Goal: Information Seeking & Learning: Learn about a topic

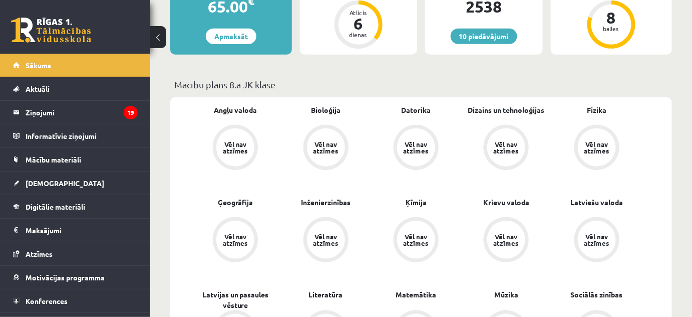
scroll to position [227, 0]
click at [471, 35] on link "10 piedāvājumi" at bounding box center [484, 37] width 67 height 16
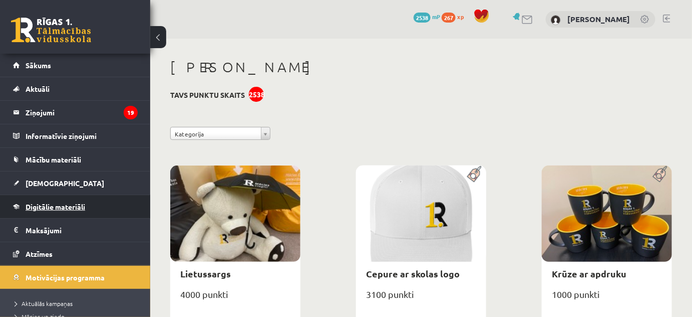
click at [40, 198] on link "Digitālie materiāli" at bounding box center [75, 206] width 125 height 23
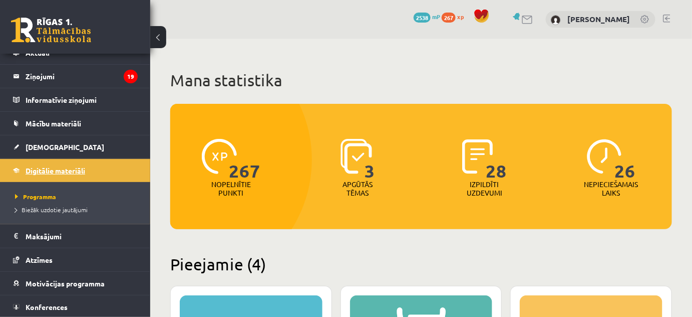
scroll to position [60, 0]
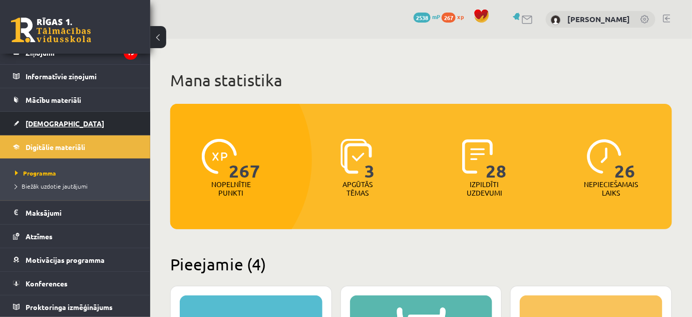
click at [40, 121] on span "[DEMOGRAPHIC_DATA]" at bounding box center [65, 123] width 79 height 9
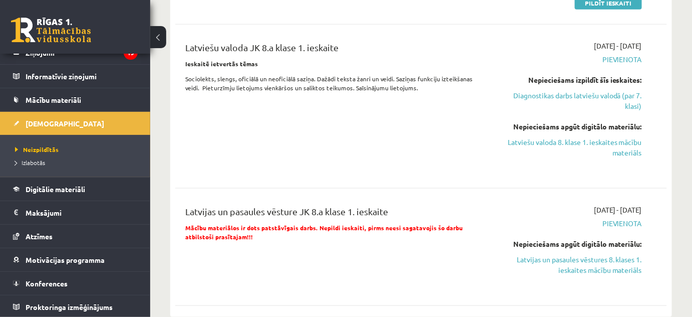
scroll to position [361, 0]
click at [72, 188] on span "Digitālie materiāli" at bounding box center [56, 188] width 60 height 9
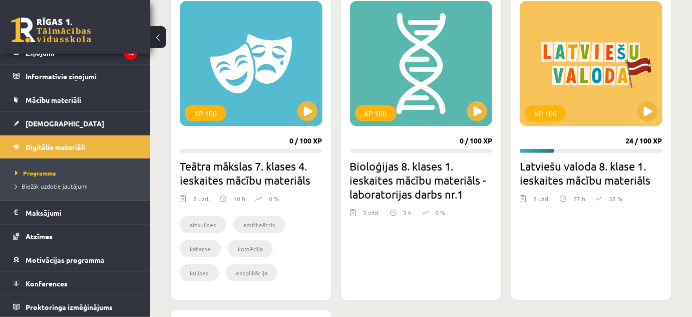
scroll to position [280, 0]
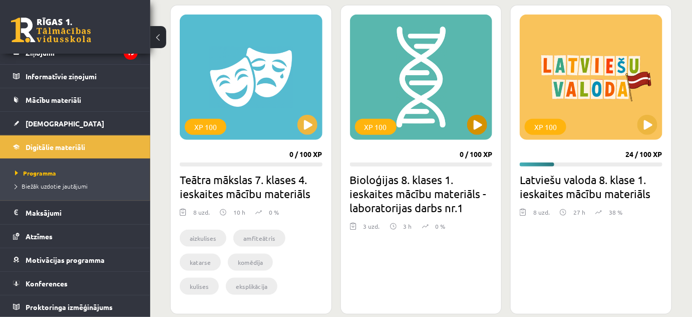
click at [482, 114] on div "XP 100" at bounding box center [421, 77] width 143 height 125
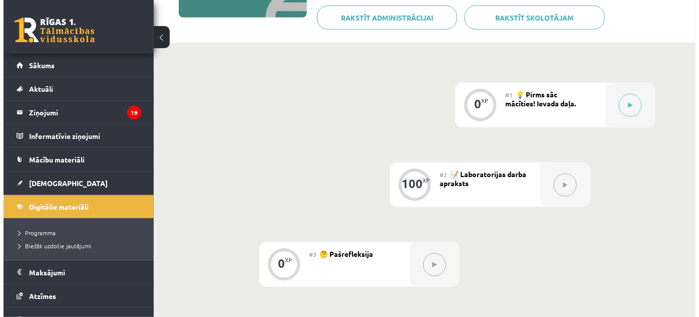
scroll to position [215, 0]
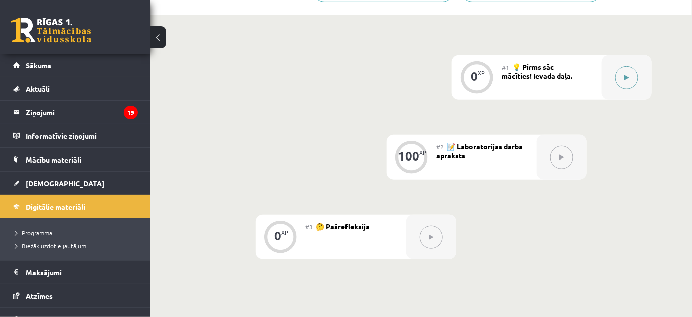
click at [629, 81] on button at bounding box center [626, 77] width 23 height 23
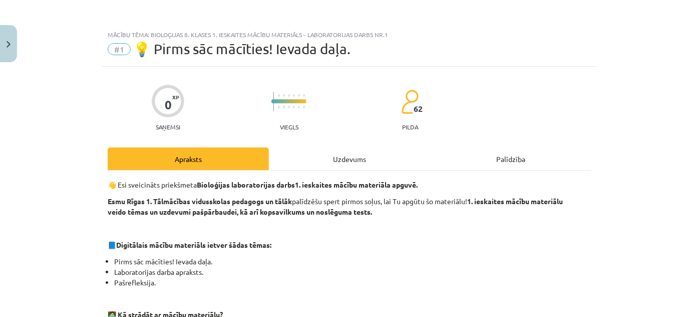
click at [369, 157] on div "Uzdevums" at bounding box center [349, 158] width 161 height 23
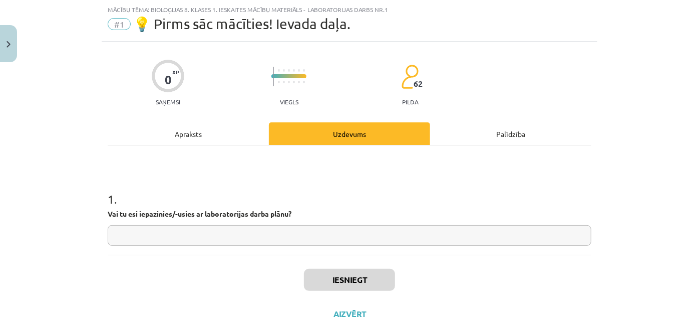
scroll to position [41, 0]
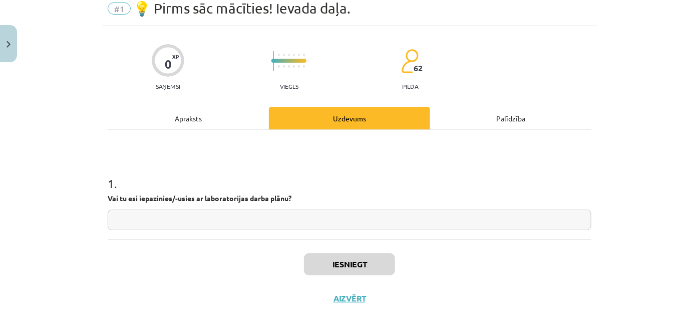
click at [272, 224] on input "text" at bounding box center [350, 219] width 484 height 21
type input "**"
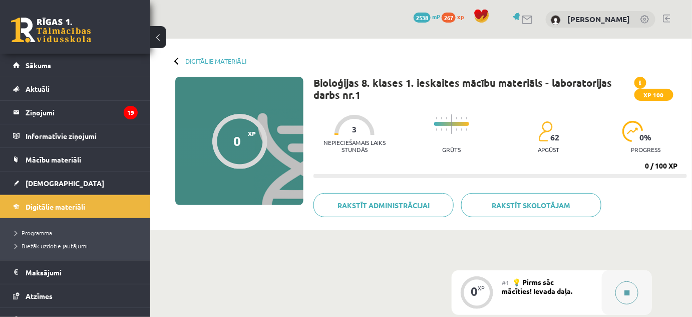
click at [633, 302] on button at bounding box center [626, 292] width 23 height 23
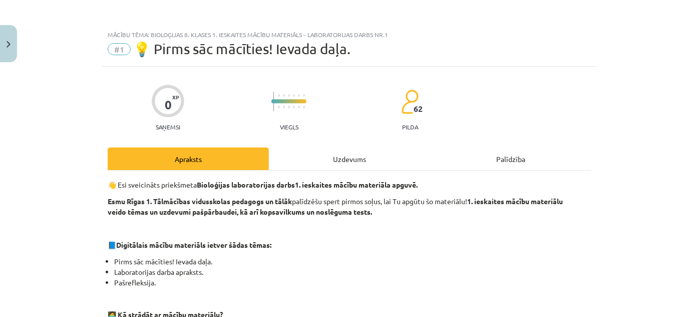
click at [345, 161] on div "Uzdevums" at bounding box center [349, 158] width 161 height 23
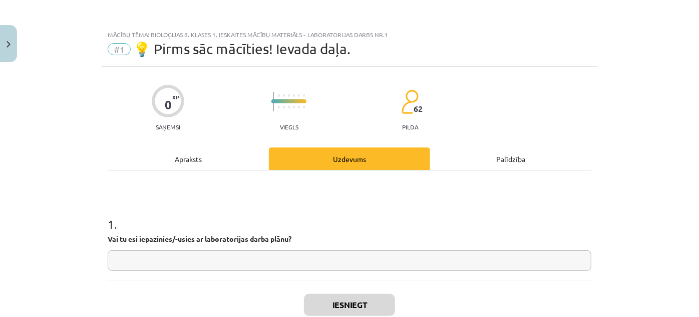
scroll to position [25, 0]
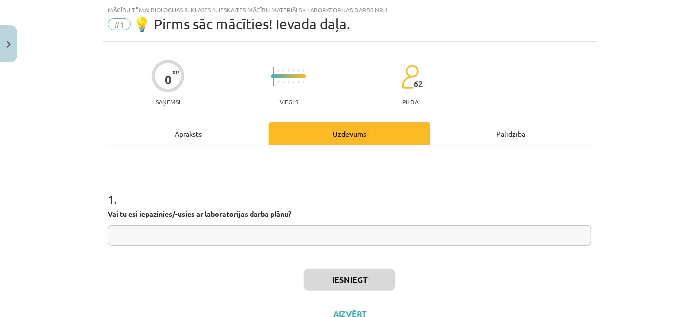
click at [353, 242] on input "text" at bounding box center [350, 235] width 484 height 21
type input "**"
click at [340, 273] on button "Iesniegt" at bounding box center [349, 279] width 91 height 22
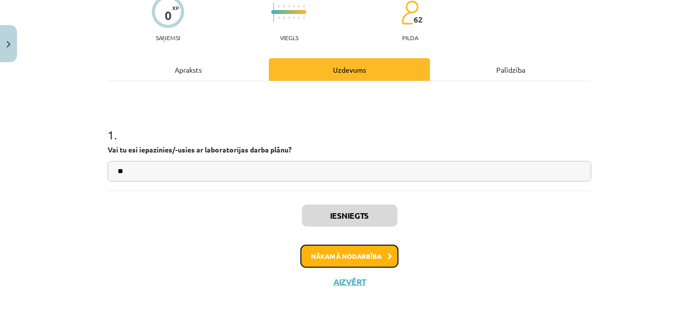
click at [344, 256] on button "Nākamā nodarbība" at bounding box center [349, 255] width 98 height 23
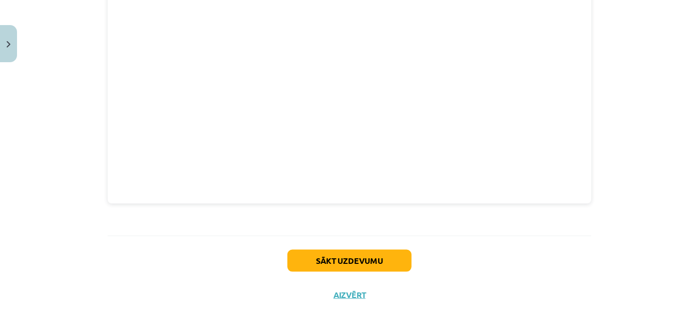
scroll to position [562, 0]
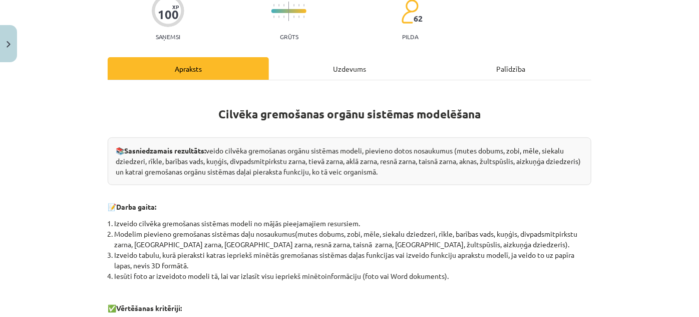
click at [321, 61] on div "Uzdevums" at bounding box center [349, 68] width 161 height 23
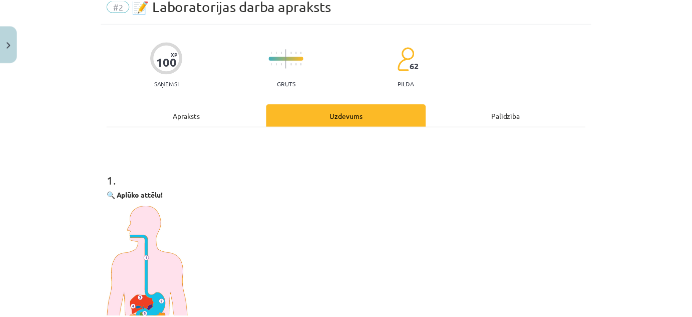
scroll to position [0, 0]
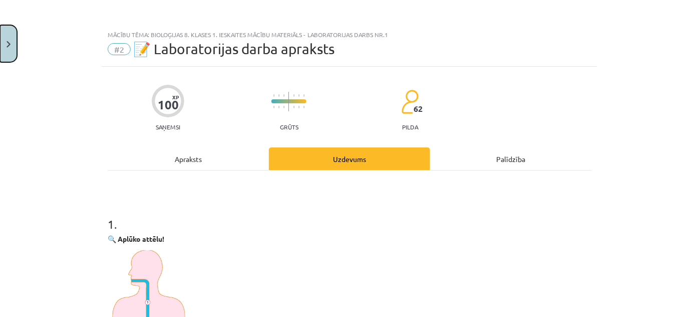
click at [1, 28] on button "Close" at bounding box center [8, 43] width 17 height 37
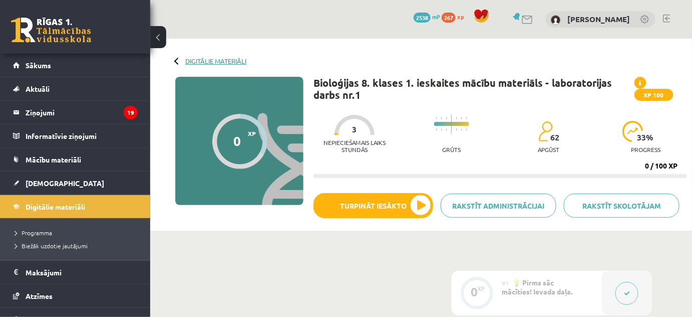
click at [196, 60] on link "Digitālie materiāli" at bounding box center [215, 61] width 61 height 8
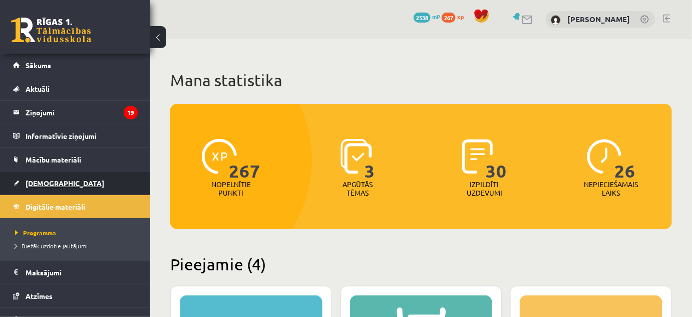
click at [47, 188] on link "[DEMOGRAPHIC_DATA]" at bounding box center [75, 182] width 125 height 23
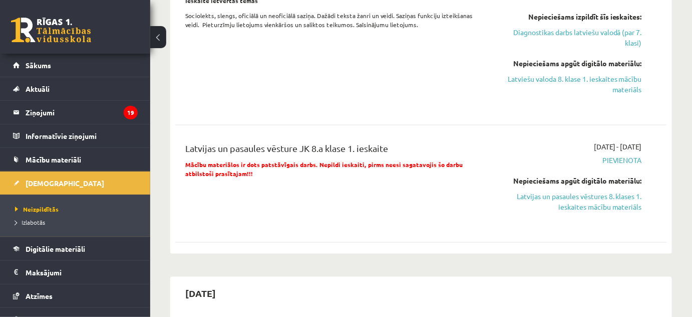
scroll to position [429, 0]
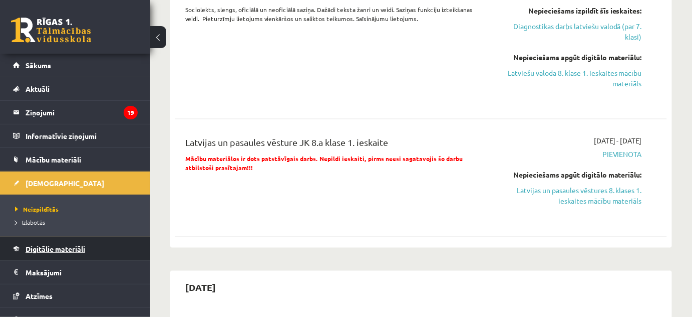
click at [62, 241] on link "Digitālie materiāli" at bounding box center [75, 248] width 125 height 23
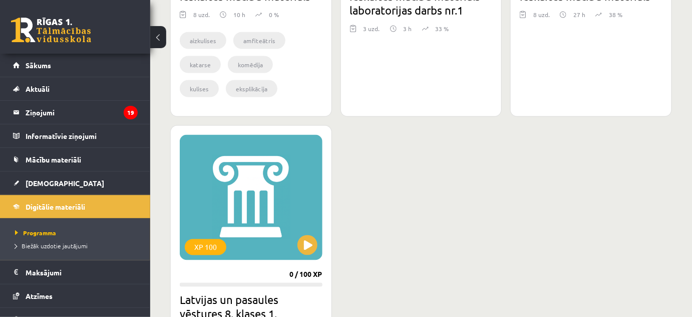
scroll to position [478, 0]
click at [309, 240] on button at bounding box center [307, 244] width 20 height 20
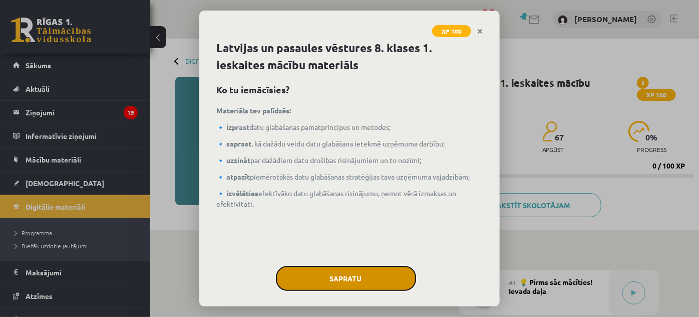
click at [374, 268] on button "Sapratu" at bounding box center [346, 277] width 140 height 25
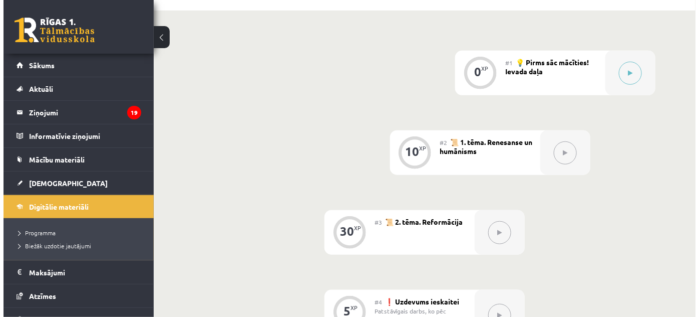
scroll to position [220, 0]
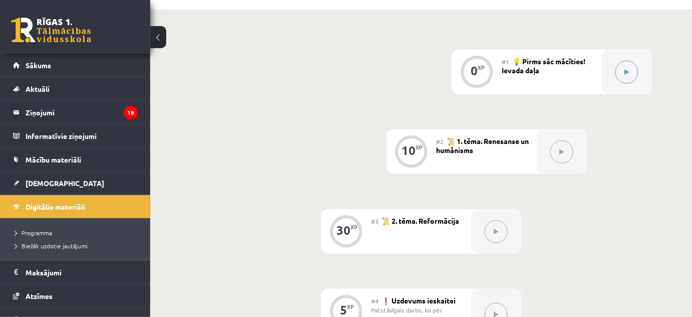
click at [632, 66] on button at bounding box center [626, 72] width 23 height 23
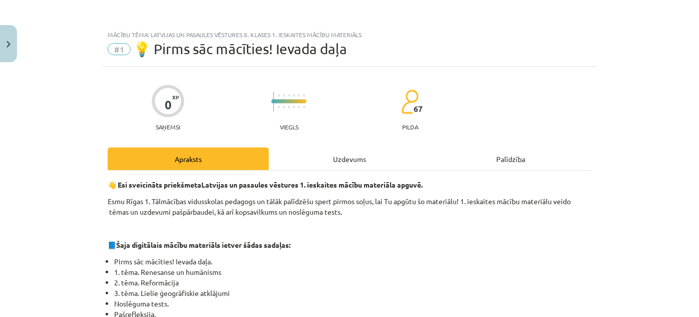
click at [361, 152] on div "Uzdevums" at bounding box center [349, 158] width 161 height 23
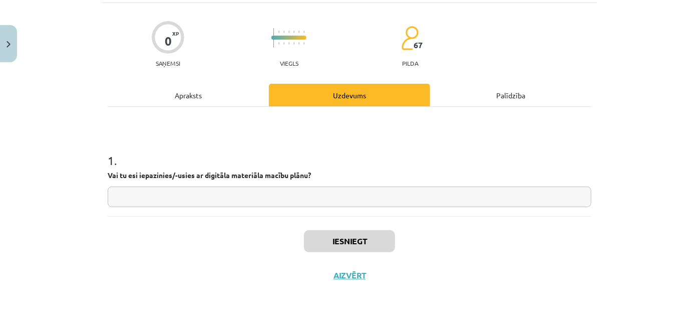
scroll to position [63, 0]
click at [325, 198] on input "text" at bounding box center [350, 197] width 484 height 21
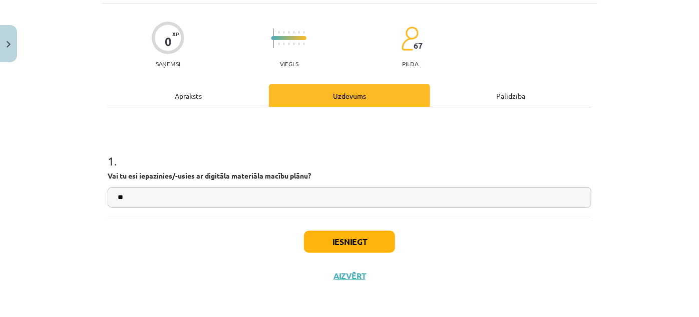
type input "**"
click at [346, 238] on button "Iesniegt" at bounding box center [349, 241] width 91 height 22
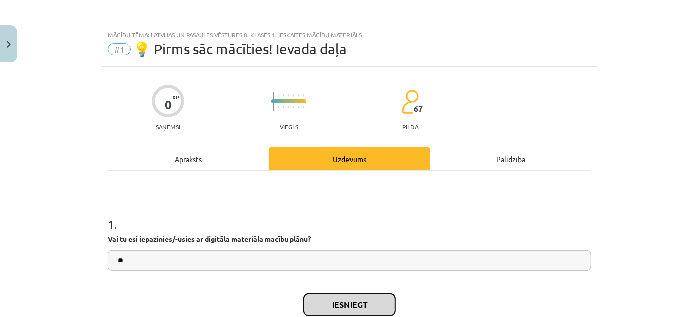
scroll to position [0, 0]
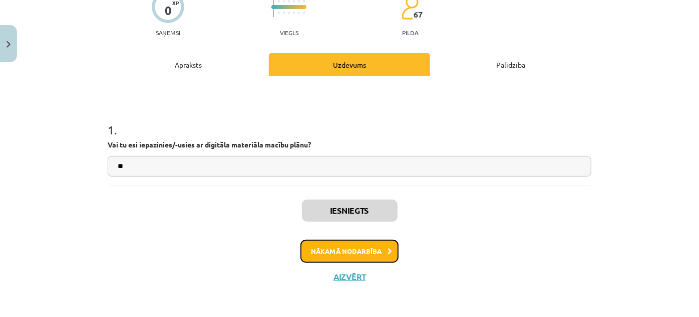
click at [348, 248] on button "Nākamā nodarbība" at bounding box center [349, 250] width 98 height 23
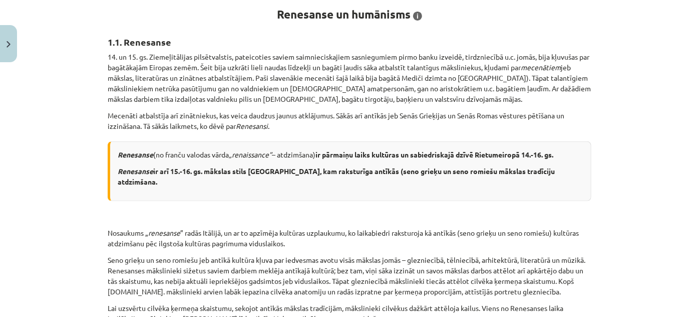
scroll to position [193, 0]
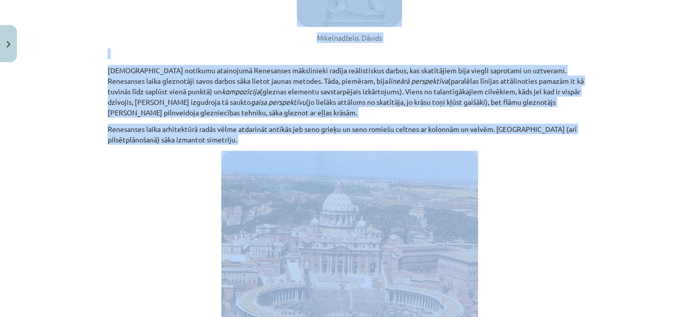
drag, startPoint x: 105, startPoint y: 53, endPoint x: 573, endPoint y: 243, distance: 505.2
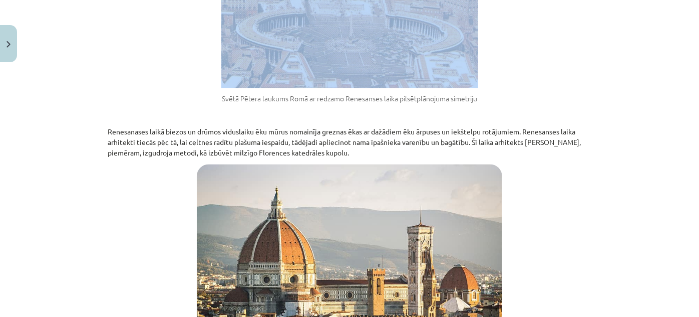
scroll to position [1060, 0]
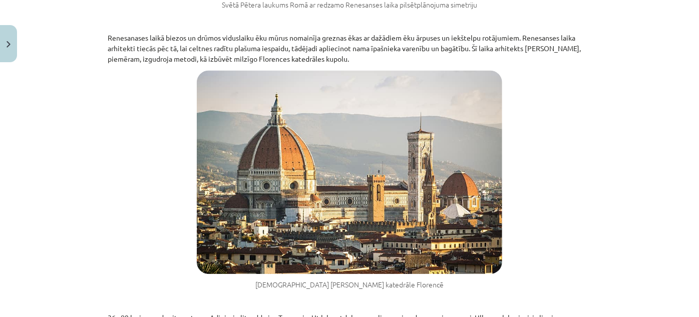
click at [557, 229] on figure "Dievmātes Marijas katedrāle Florencē" at bounding box center [350, 179] width 484 height 219
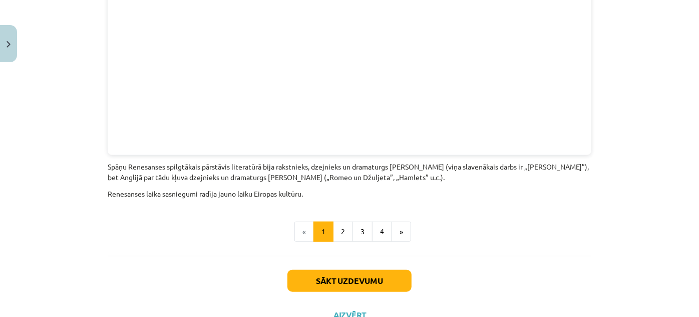
scroll to position [2267, 0]
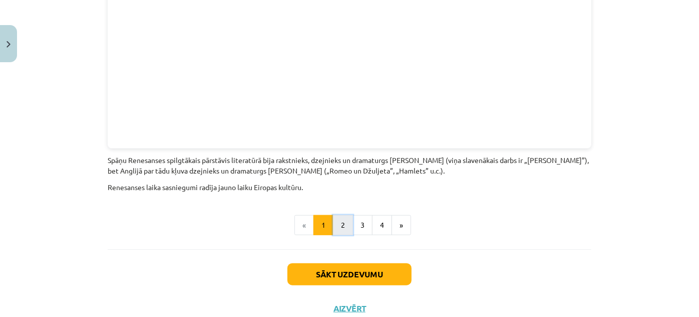
click at [346, 215] on button "2" at bounding box center [343, 225] width 20 height 20
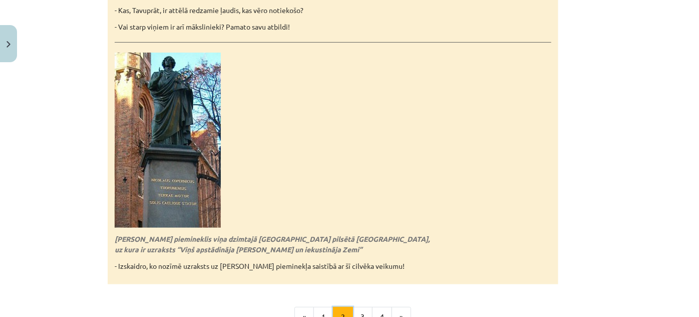
scroll to position [2301, 0]
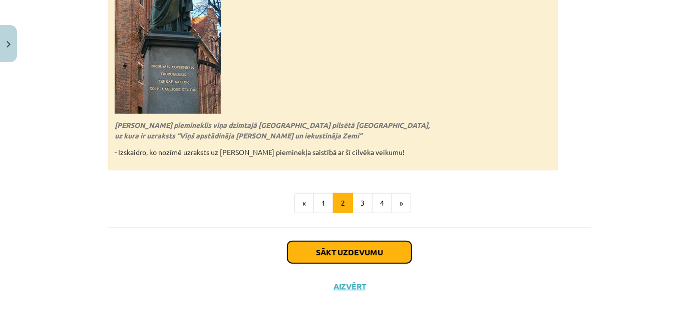
click at [350, 241] on button "Sākt uzdevumu" at bounding box center [349, 252] width 124 height 22
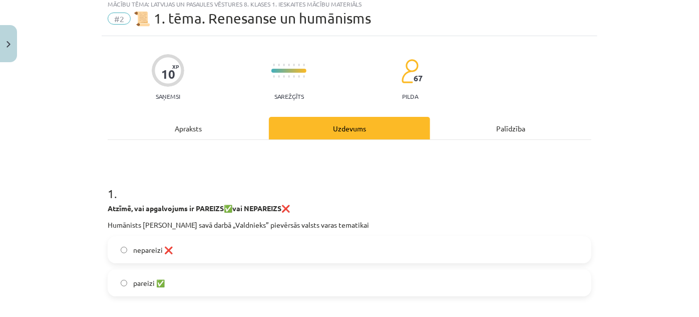
scroll to position [25, 0]
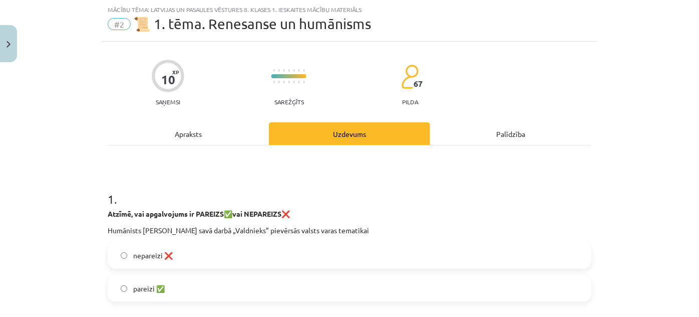
click at [195, 135] on div "Apraksts" at bounding box center [188, 133] width 161 height 23
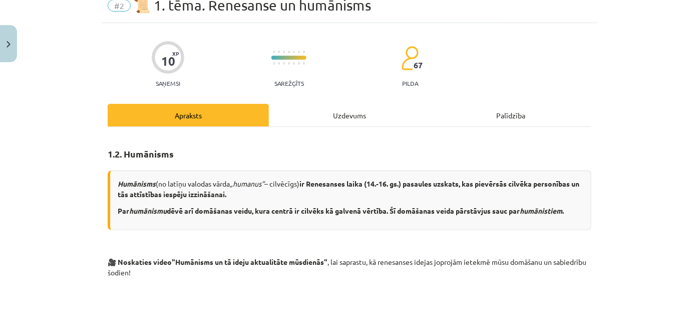
scroll to position [0, 0]
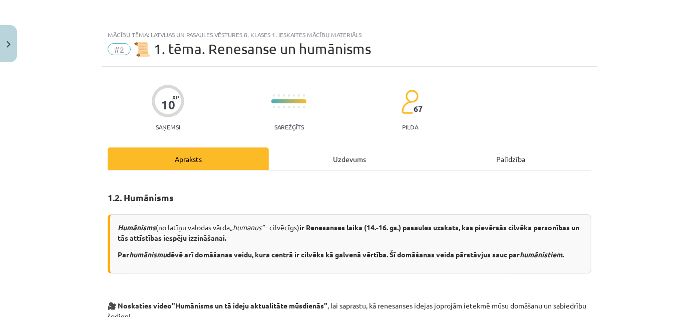
click at [177, 169] on div "Apraksts" at bounding box center [188, 158] width 161 height 23
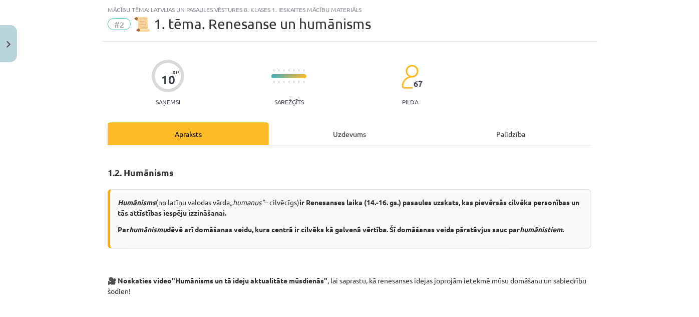
click at [176, 140] on div "Apraksts" at bounding box center [188, 133] width 161 height 23
drag, startPoint x: 176, startPoint y: 140, endPoint x: 358, endPoint y: 126, distance: 181.8
click at [358, 126] on div "Apraksts Uzdevums Palīdzība" at bounding box center [350, 133] width 484 height 23
click at [358, 126] on div "Uzdevums" at bounding box center [349, 133] width 161 height 23
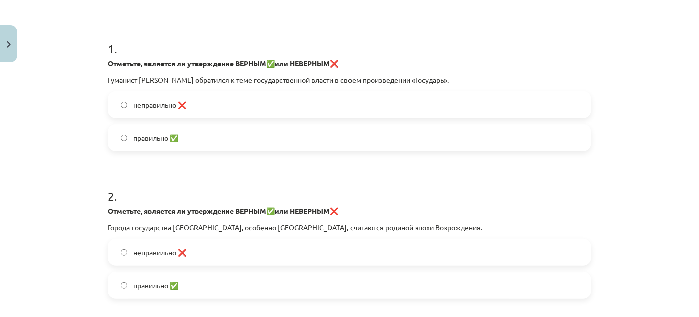
scroll to position [178, 0]
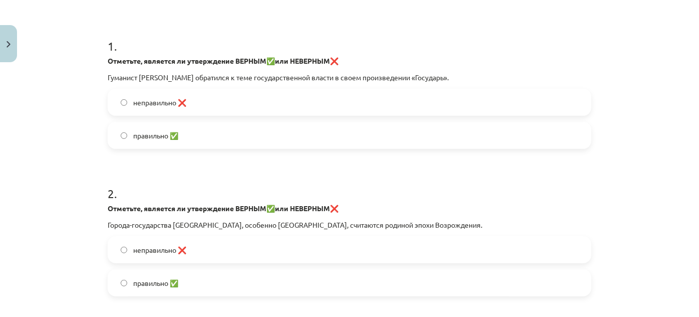
click at [559, 109] on label "неправильно ❌" at bounding box center [350, 102] width 482 height 25
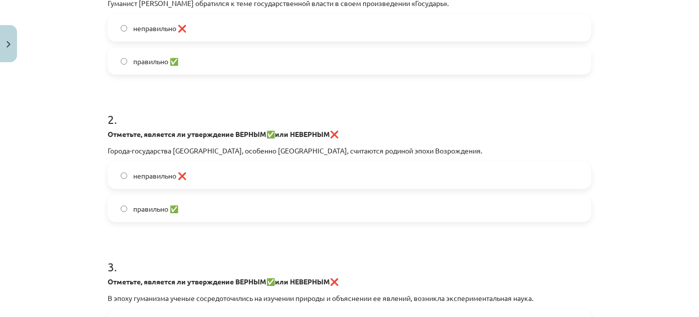
scroll to position [0, 0]
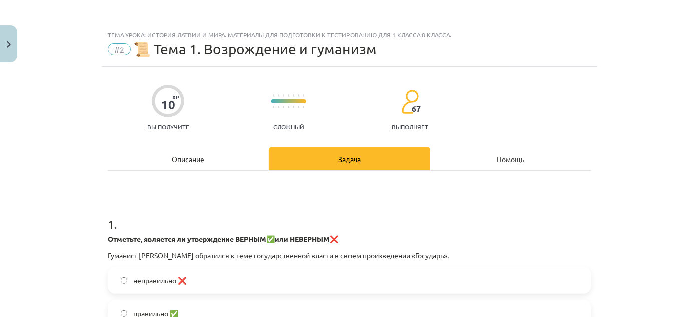
click at [220, 156] on div "Описание" at bounding box center [188, 158] width 161 height 23
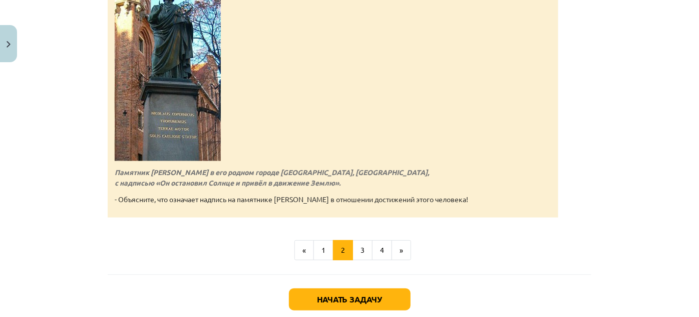
scroll to position [2364, 0]
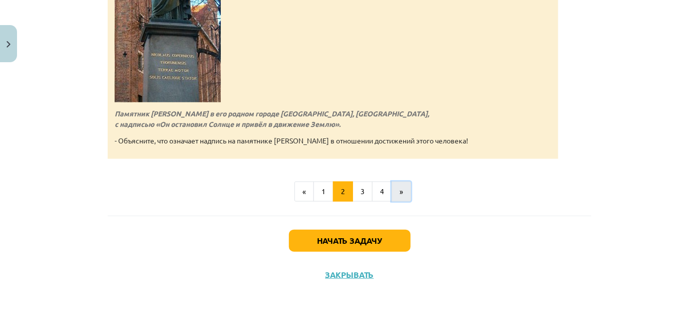
click at [392, 193] on button "»" at bounding box center [402, 191] width 20 height 20
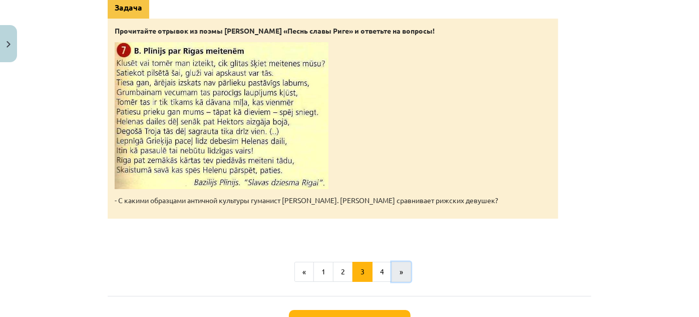
scroll to position [1755, 0]
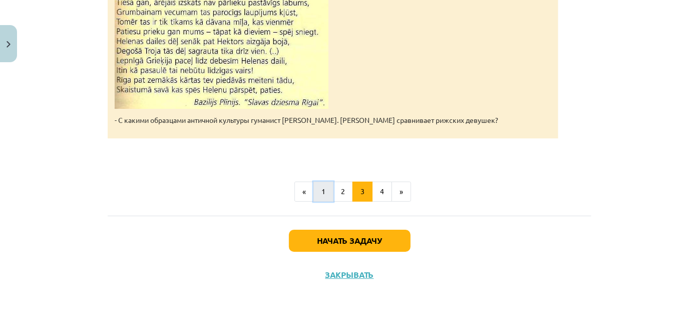
click at [319, 196] on button "1" at bounding box center [324, 191] width 20 height 20
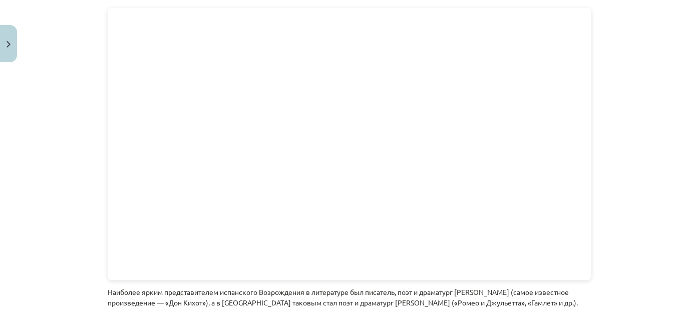
scroll to position [2361, 0]
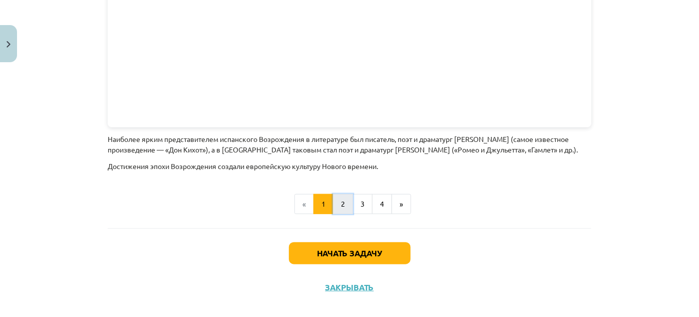
click at [340, 200] on button "2" at bounding box center [343, 204] width 20 height 20
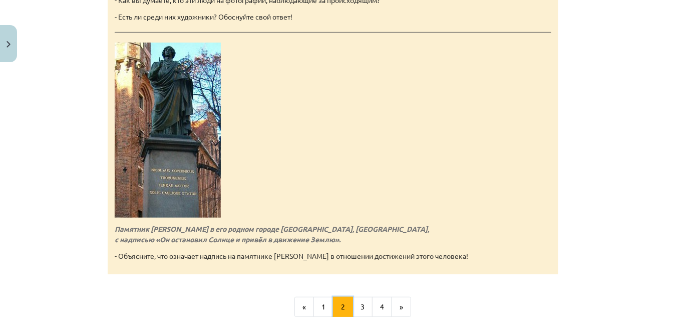
scroll to position [2364, 0]
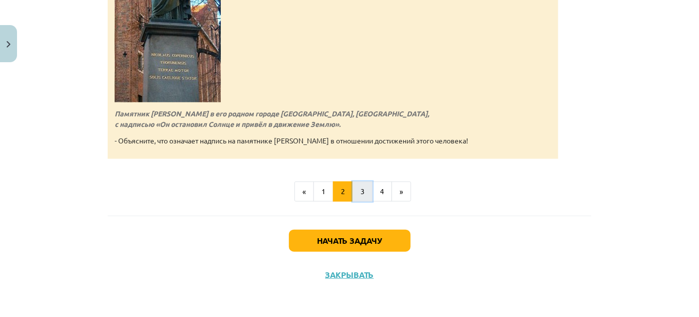
click at [355, 193] on button "3" at bounding box center [363, 191] width 20 height 20
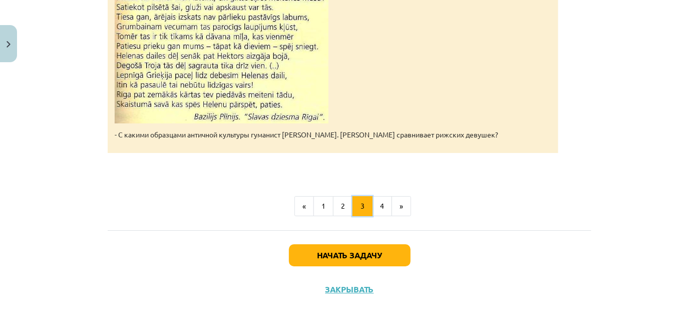
scroll to position [1755, 0]
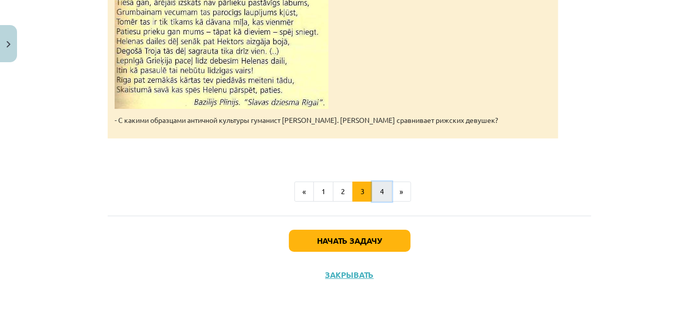
click at [373, 192] on button "4" at bounding box center [382, 191] width 20 height 20
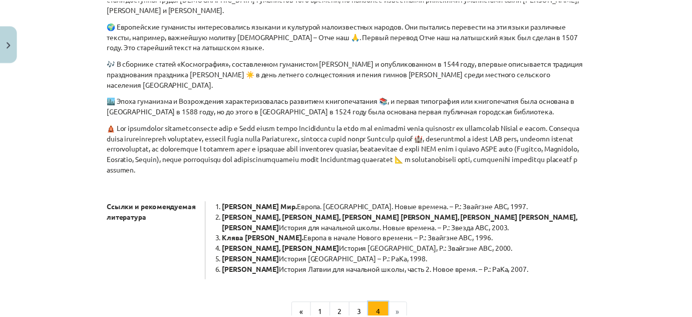
scroll to position [623, 0]
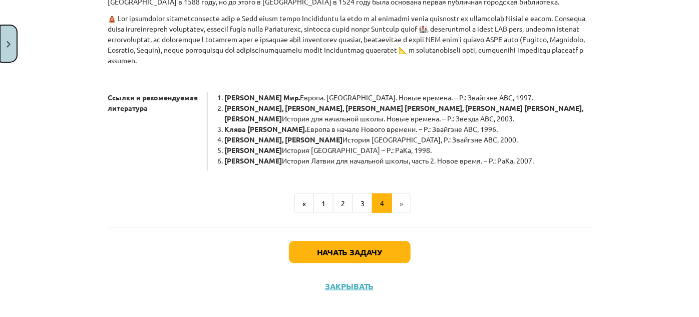
click at [16, 35] on button "Закрывать" at bounding box center [8, 43] width 17 height 37
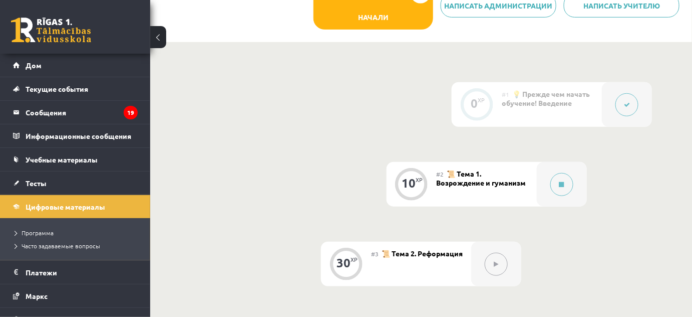
click at [163, 32] on button at bounding box center [158, 37] width 16 height 22
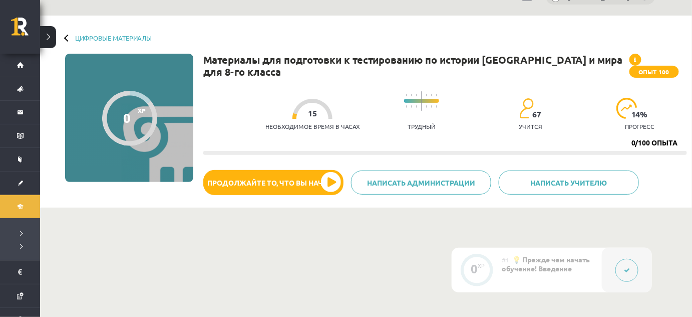
scroll to position [0, 0]
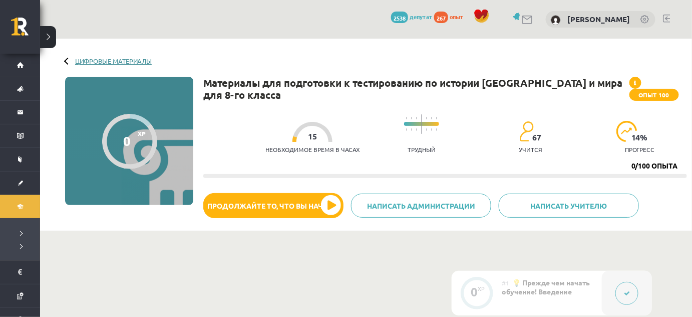
click at [105, 63] on font "Цифровые материалы" at bounding box center [113, 61] width 77 height 9
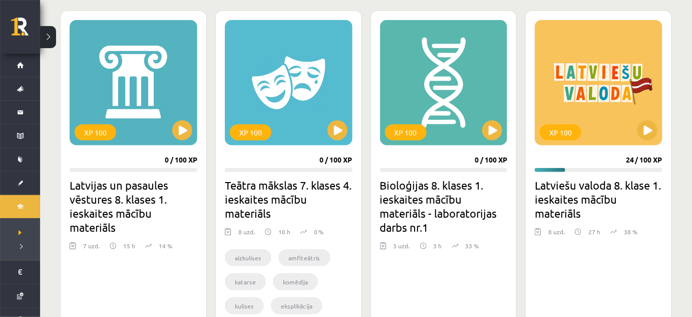
scroll to position [276, 0]
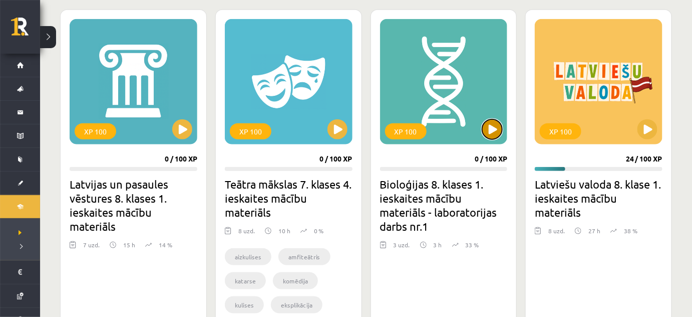
click at [495, 128] on button at bounding box center [492, 129] width 20 height 20
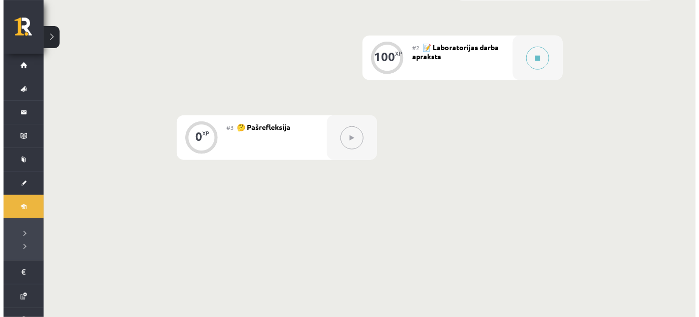
scroll to position [315, 0]
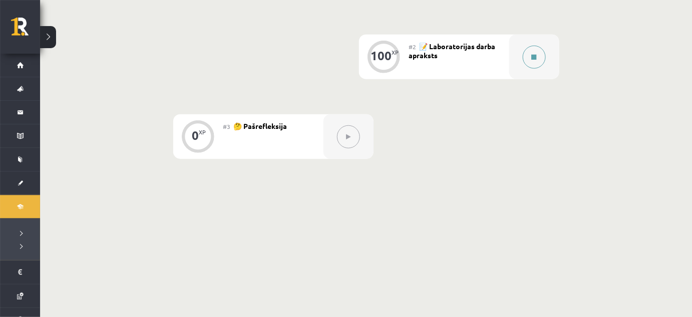
click at [530, 57] on button at bounding box center [534, 57] width 23 height 23
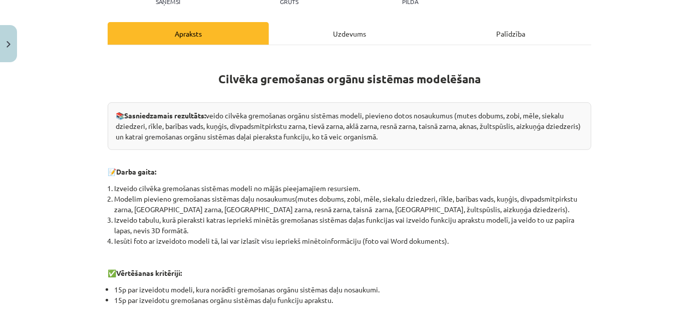
scroll to position [126, 0]
drag, startPoint x: 320, startPoint y: 19, endPoint x: 288, endPoint y: 26, distance: 32.4
click at [288, 26] on div "Uzdevums" at bounding box center [349, 33] width 161 height 23
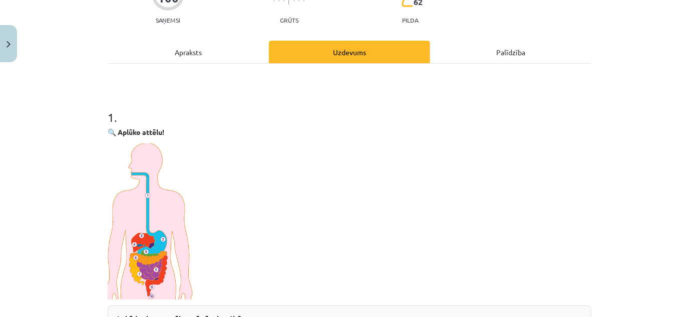
scroll to position [0, 0]
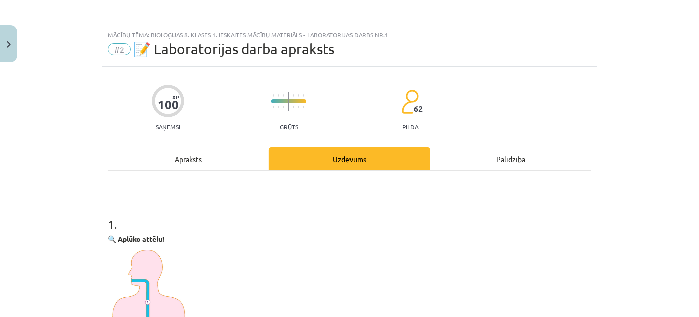
click at [202, 152] on div "Apraksts" at bounding box center [188, 158] width 161 height 23
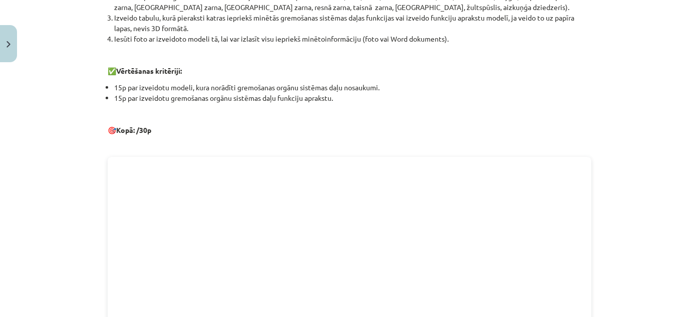
scroll to position [325, 0]
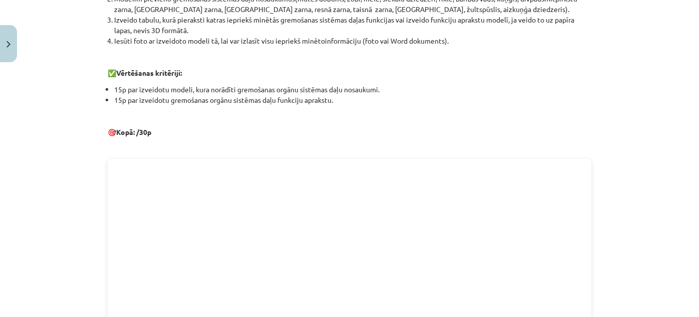
click at [160, 115] on p at bounding box center [350, 115] width 484 height 11
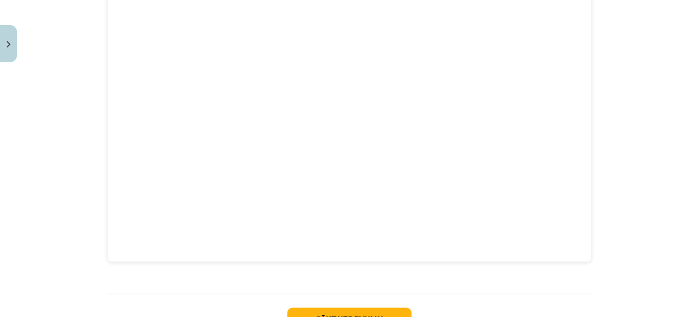
scroll to position [497, 0]
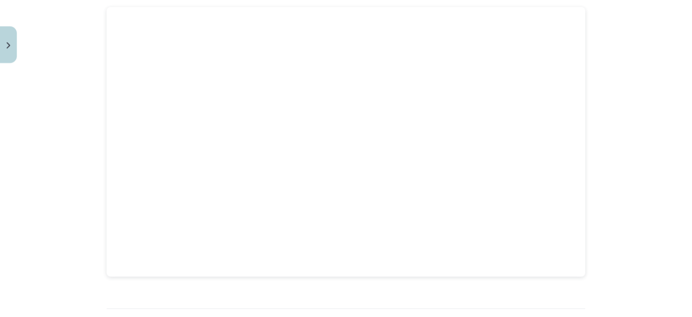
scroll to position [467, 0]
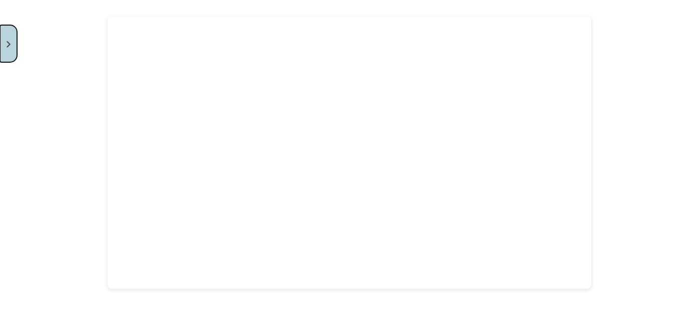
click at [1, 40] on button "Close" at bounding box center [8, 43] width 17 height 37
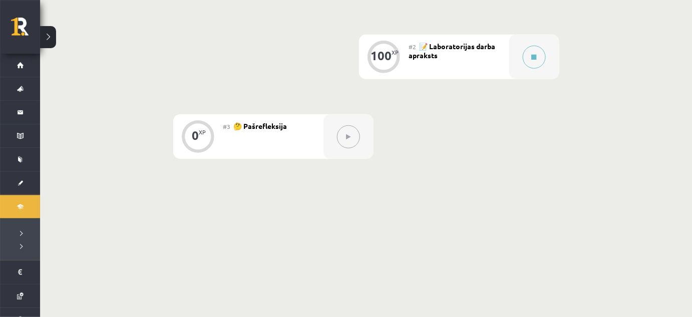
scroll to position [0, 0]
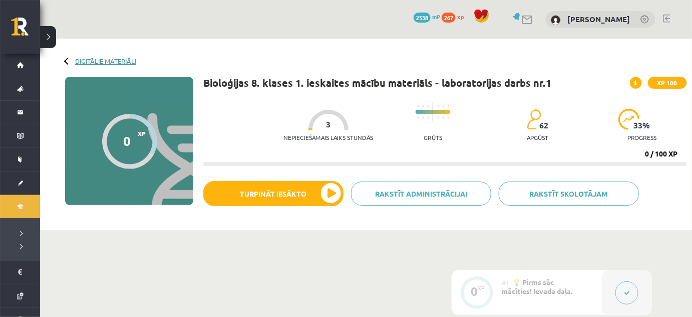
click at [126, 63] on link "Digitālie materiāli" at bounding box center [105, 61] width 61 height 8
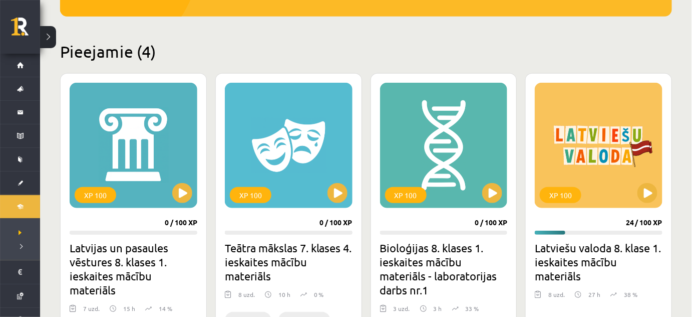
scroll to position [255, 0]
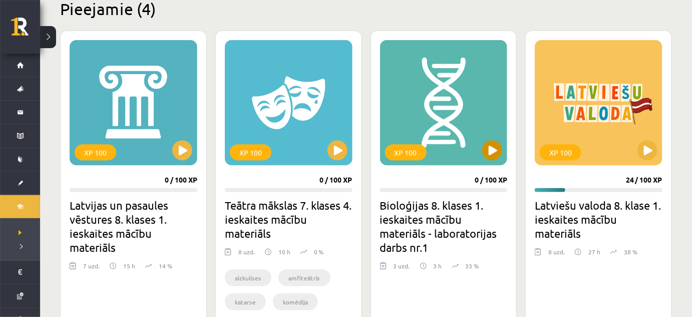
drag, startPoint x: 488, startPoint y: 168, endPoint x: 495, endPoint y: 147, distance: 21.9
click at [495, 147] on div "XP 100 0 / 100 XP Bioloģijas 8. klases 1. ieskaites mācību materiāls - laborato…" at bounding box center [444, 192] width 147 height 323
click at [495, 147] on button at bounding box center [492, 150] width 20 height 20
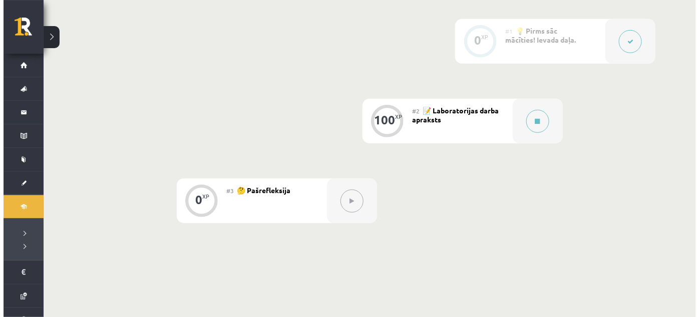
scroll to position [251, 0]
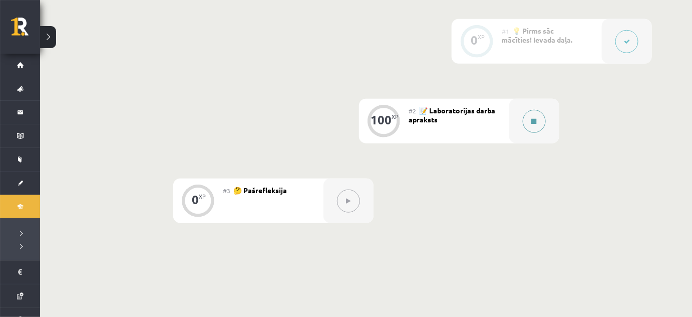
click at [538, 129] on button at bounding box center [534, 121] width 23 height 23
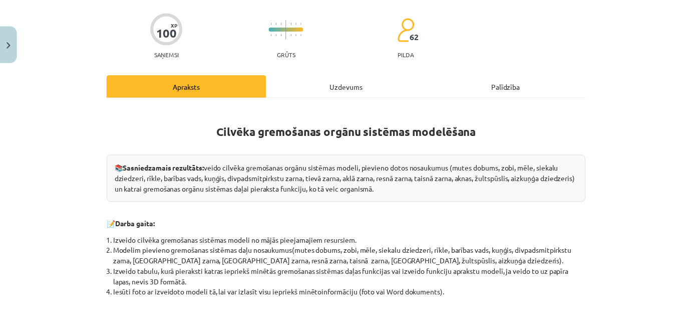
scroll to position [0, 0]
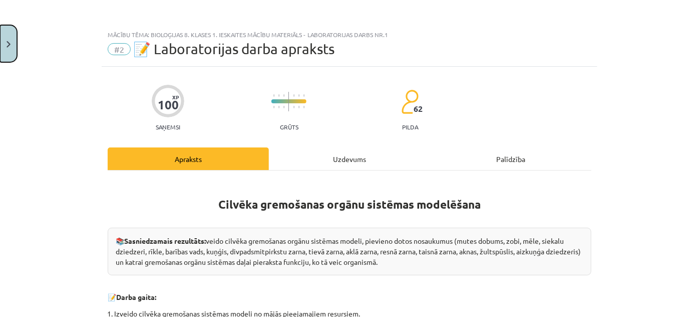
click at [0, 34] on button "Close" at bounding box center [8, 43] width 17 height 37
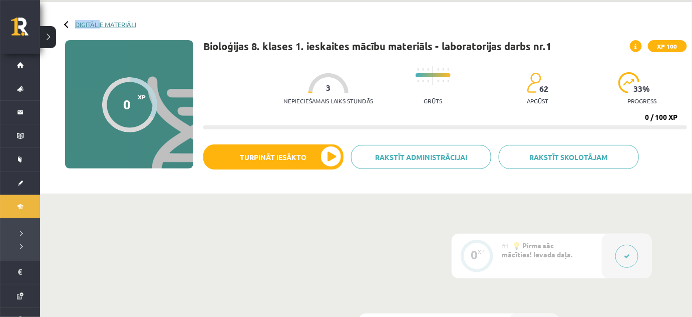
drag, startPoint x: 92, startPoint y: 19, endPoint x: 102, endPoint y: 26, distance: 12.5
click at [102, 26] on div "Digitālie materiāli 0 XP XP 100 0 / 100 XP Bioloģijas 8. klases 1. ieskaites mā…" at bounding box center [366, 97] width 652 height 191
click at [102, 26] on link "Digitālie materiāli" at bounding box center [105, 25] width 61 height 8
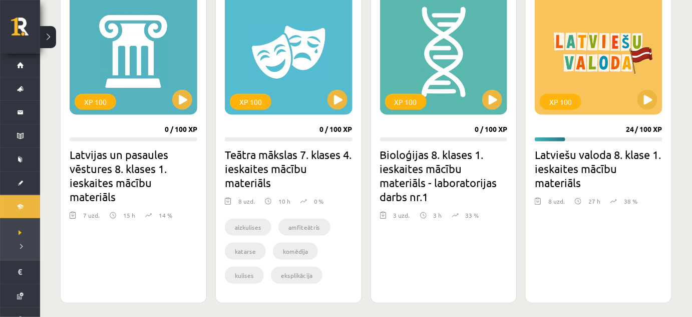
scroll to position [307, 0]
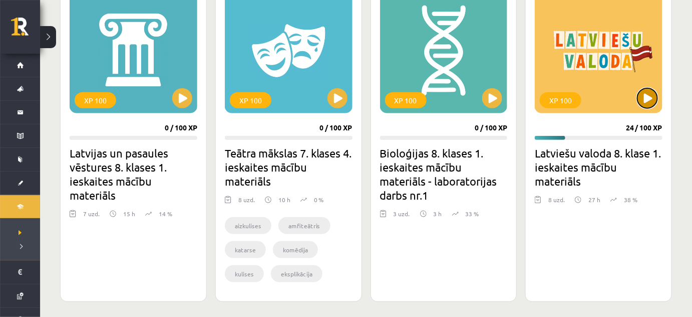
click at [640, 102] on button at bounding box center [648, 98] width 20 height 20
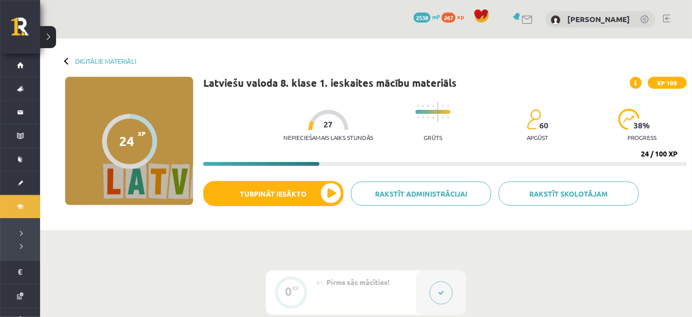
click at [648, 98] on div "Nepieciešamais laiks stundās 27 Grūts 60 apgūst 38 % progress" at bounding box center [485, 122] width 404 height 50
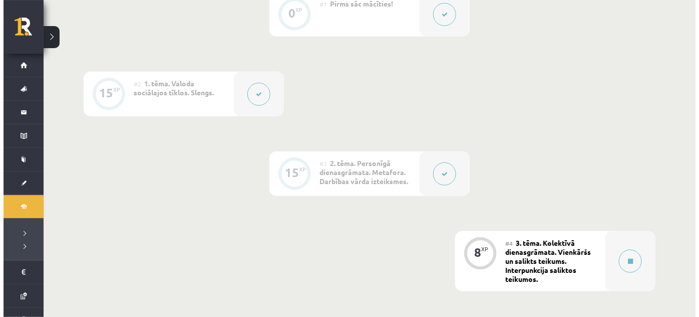
scroll to position [281, 0]
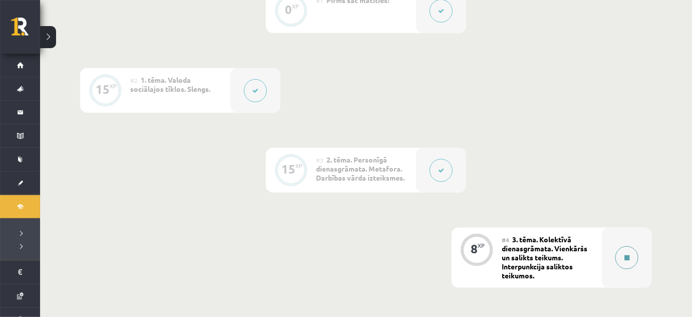
click at [633, 268] on div at bounding box center [627, 257] width 50 height 60
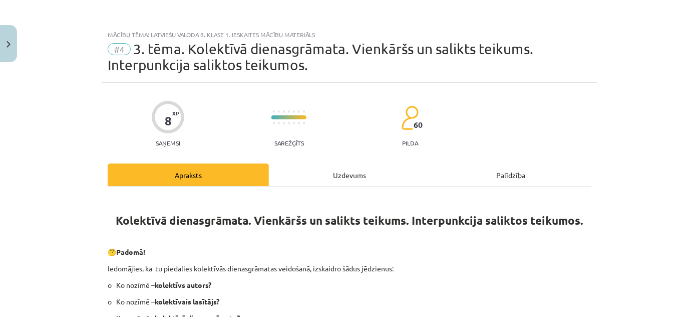
click at [360, 164] on div "Uzdevums" at bounding box center [349, 174] width 161 height 23
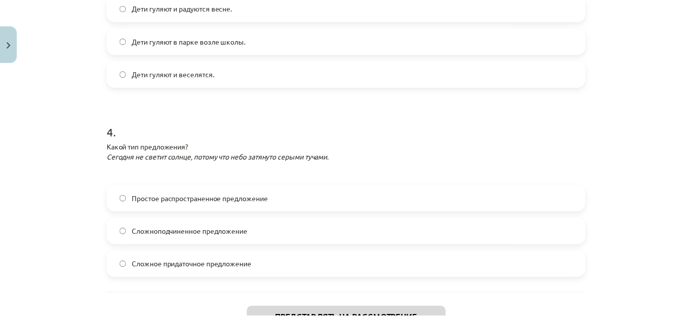
scroll to position [677, 0]
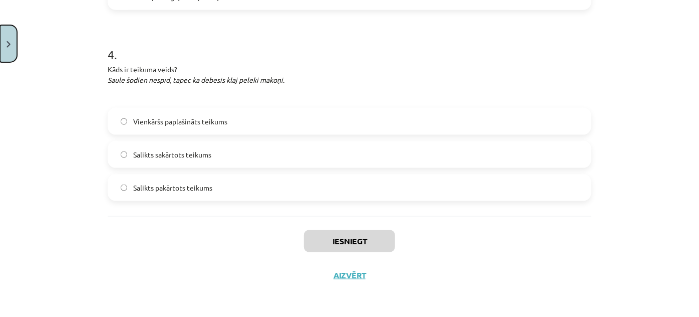
click at [0, 42] on button "Close" at bounding box center [8, 43] width 17 height 37
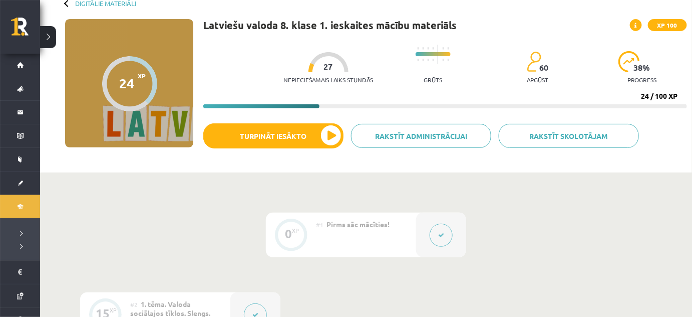
scroll to position [0, 0]
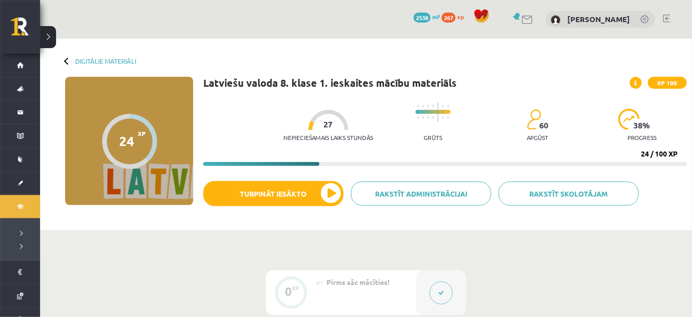
click at [130, 68] on div "Digitālie materiāli 24 XP XP 100 24 / 100 XP Latviešu valoda 8. klase 1. ieskai…" at bounding box center [366, 134] width 652 height 191
click at [124, 59] on link "Digitālie materiāli" at bounding box center [105, 61] width 61 height 8
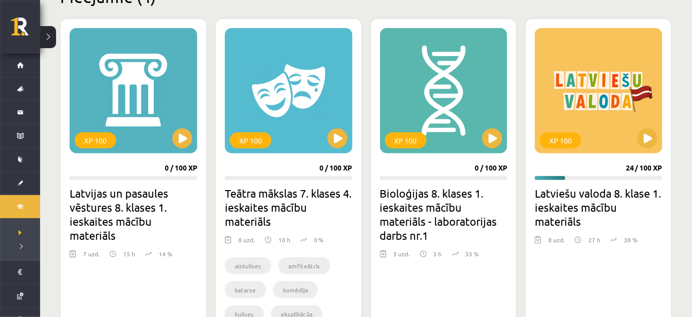
scroll to position [187, 0]
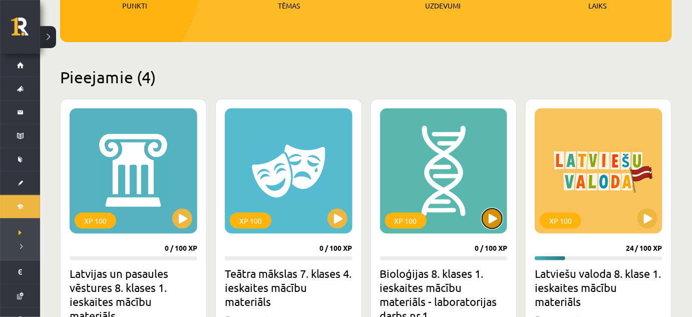
click at [497, 226] on button at bounding box center [492, 218] width 20 height 20
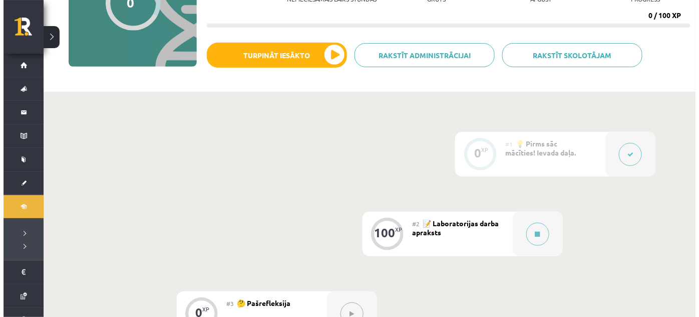
scroll to position [186, 0]
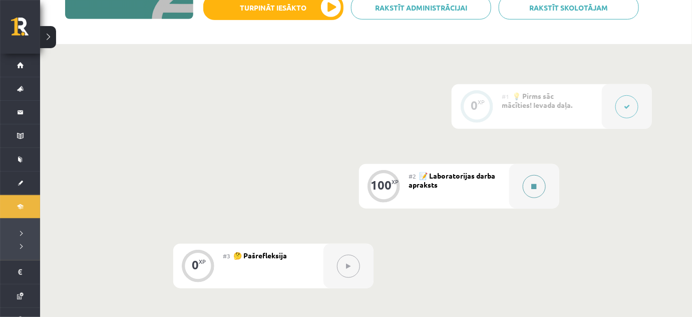
click at [530, 192] on button at bounding box center [534, 186] width 23 height 23
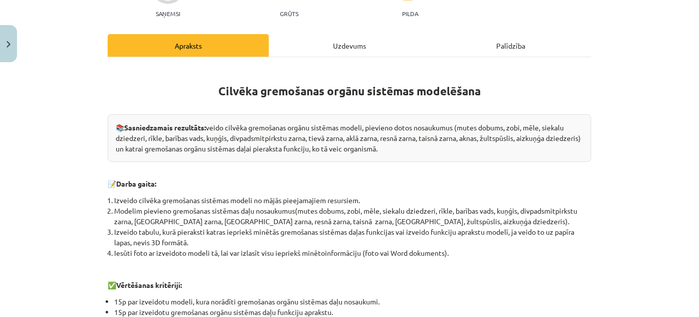
scroll to position [0, 0]
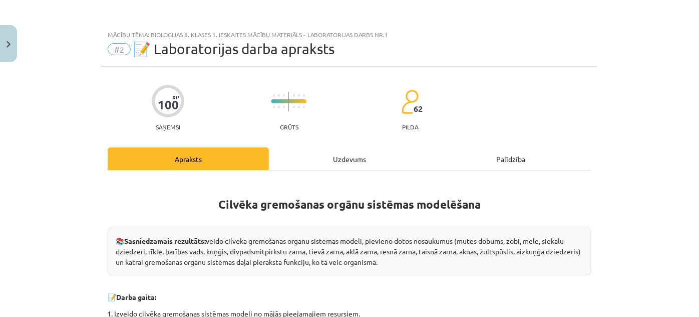
click at [338, 152] on div "Uzdevums" at bounding box center [349, 158] width 161 height 23
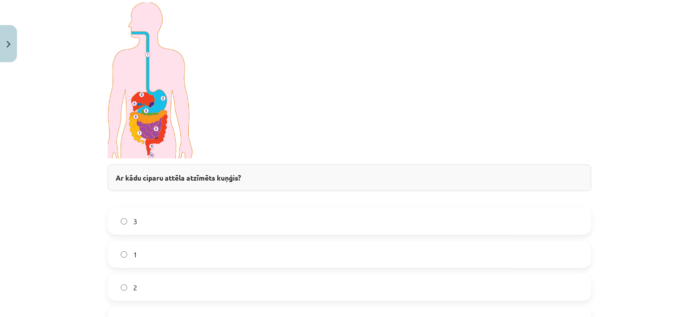
scroll to position [248, 0]
click at [322, 117] on p at bounding box center [350, 80] width 484 height 156
click at [130, 166] on div "Ar kādu ciparu attēla atzīmēts kuņģis?" at bounding box center [350, 176] width 484 height 27
click at [149, 103] on img at bounding box center [151, 80] width 87 height 156
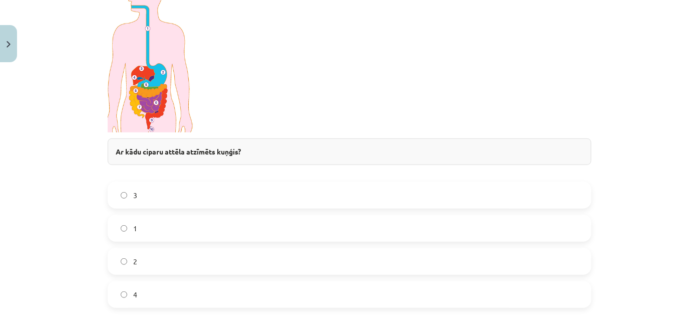
scroll to position [296, 0]
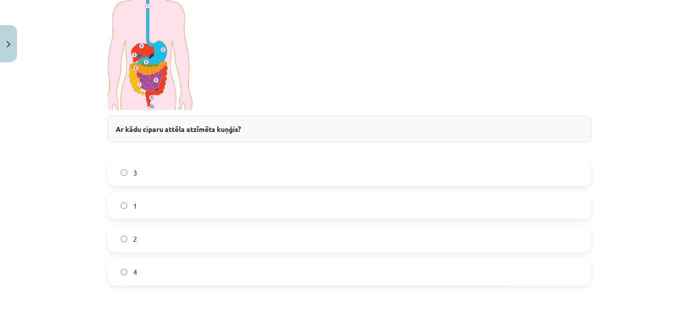
click at [360, 237] on label "2" at bounding box center [350, 238] width 482 height 25
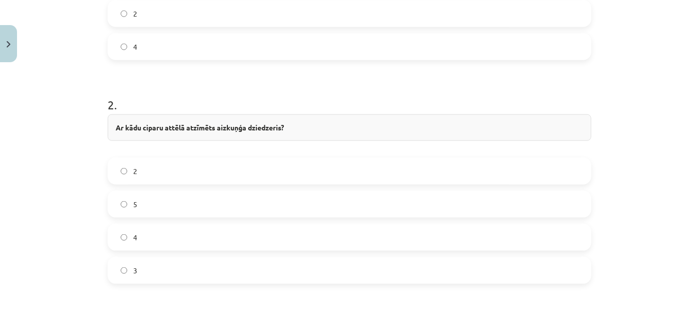
scroll to position [522, 0]
click at [260, 198] on label "5" at bounding box center [350, 202] width 482 height 25
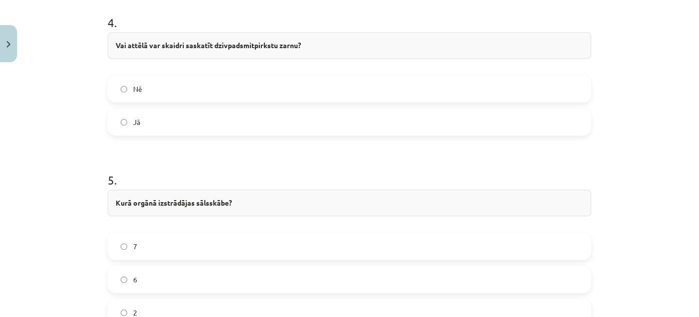
scroll to position [1054, 0]
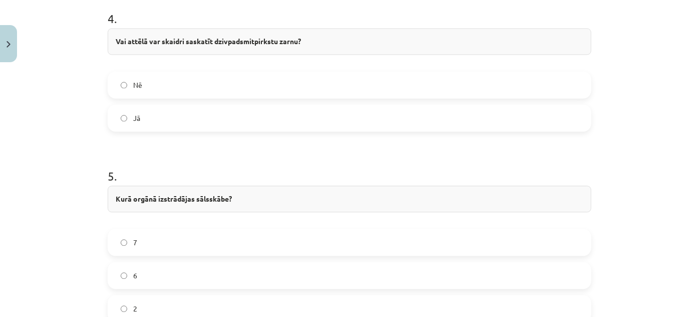
click at [136, 122] on label "Jā" at bounding box center [350, 117] width 482 height 25
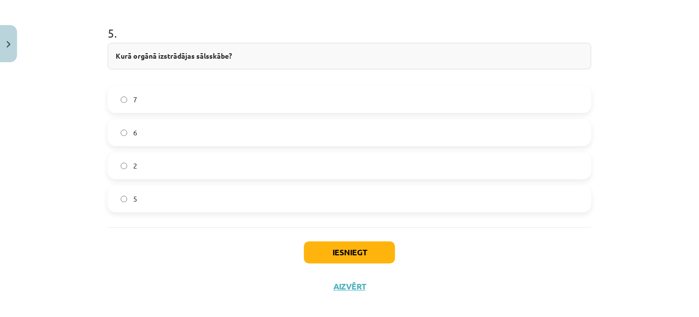
scroll to position [1200, 0]
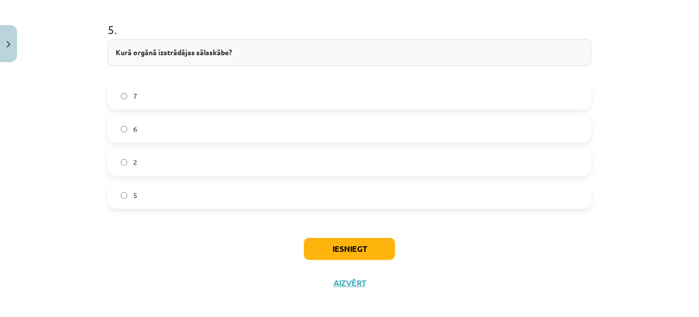
click at [144, 153] on label "2" at bounding box center [350, 161] width 482 height 25
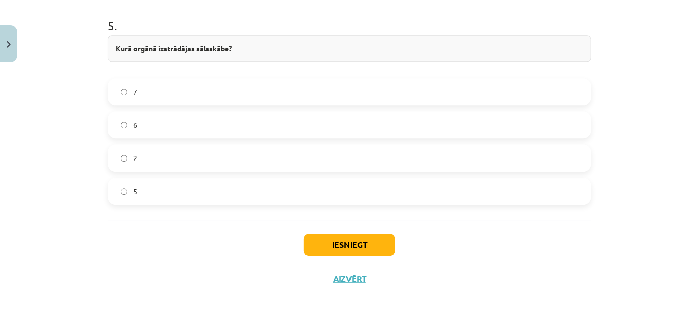
scroll to position [1206, 0]
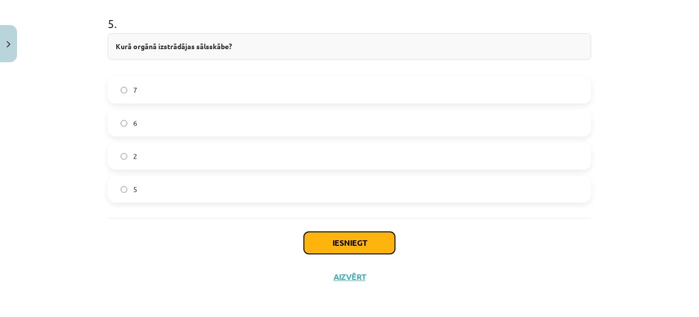
click at [350, 239] on button "Iesniegt" at bounding box center [349, 242] width 91 height 22
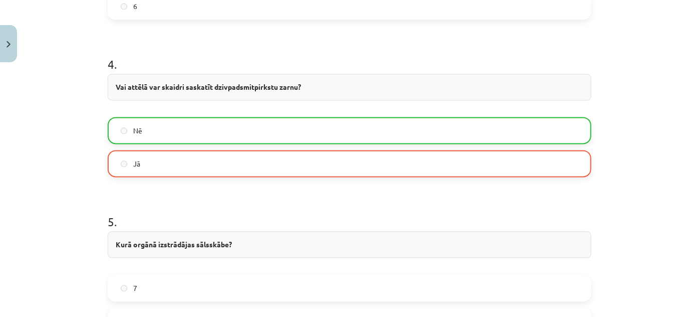
scroll to position [1237, 0]
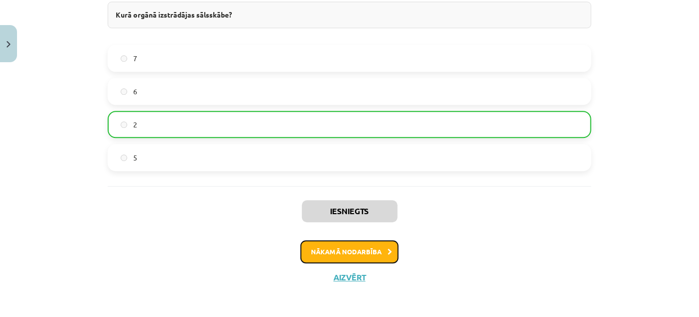
click at [354, 250] on button "Nākamā nodarbība" at bounding box center [349, 251] width 98 height 23
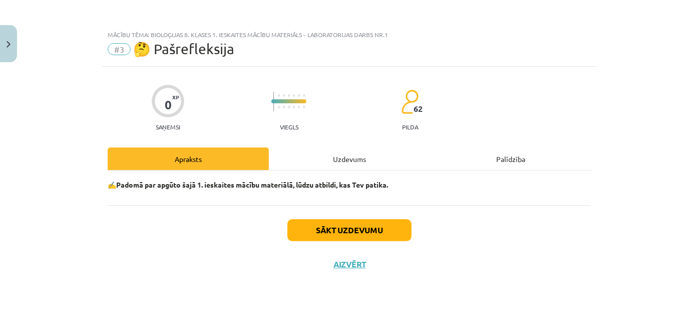
scroll to position [0, 0]
click at [343, 149] on div "Uzdevums" at bounding box center [349, 158] width 161 height 23
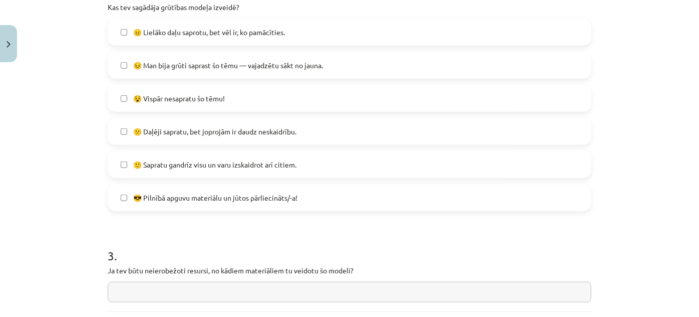
scroll to position [361, 0]
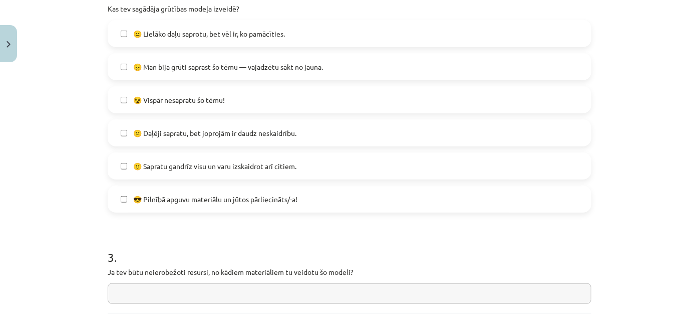
click at [235, 60] on label "😣 Man bija grūti saprast šo tēmu — vajadzētu sākt no jauna." at bounding box center [350, 66] width 482 height 25
click at [194, 126] on label "😕 Daļēji sapratu, bet joprojām ir daudz neskaidrību." at bounding box center [350, 132] width 482 height 25
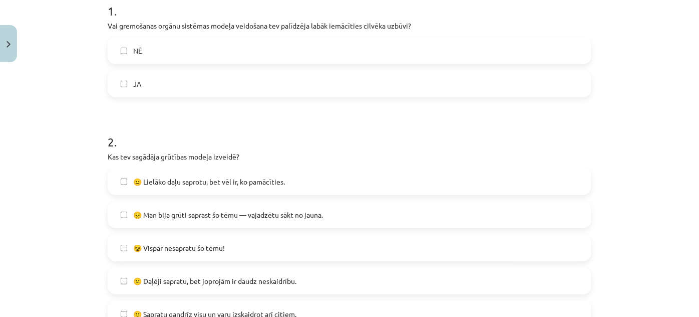
scroll to position [211, 0]
click at [147, 82] on label "JĀ" at bounding box center [350, 85] width 482 height 25
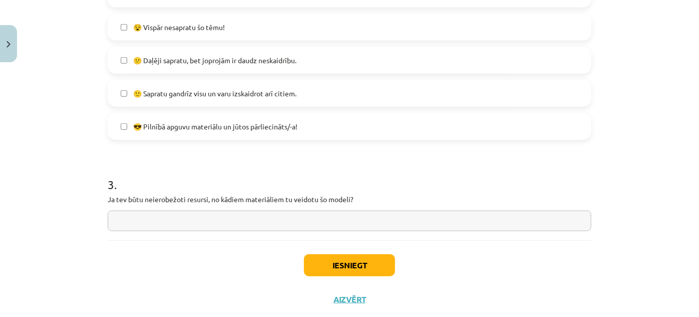
scroll to position [436, 0]
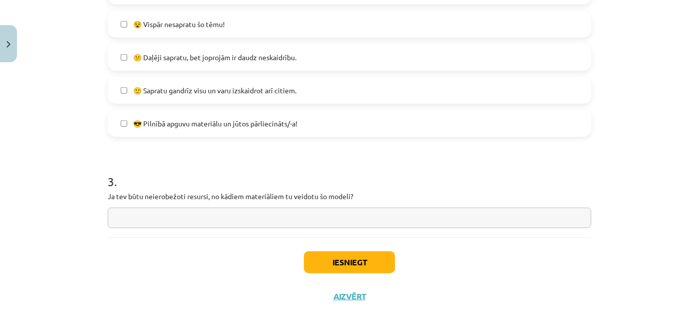
click at [192, 212] on input "text" at bounding box center [350, 217] width 484 height 21
type input "******"
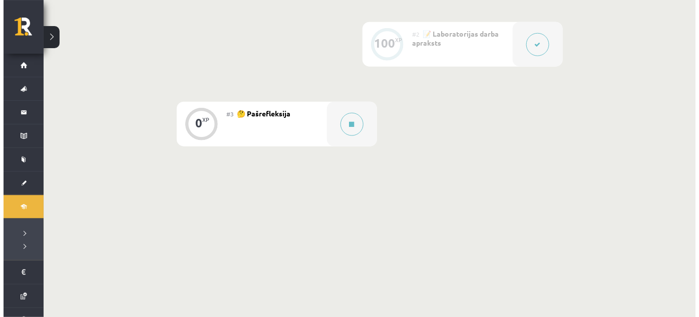
scroll to position [333, 0]
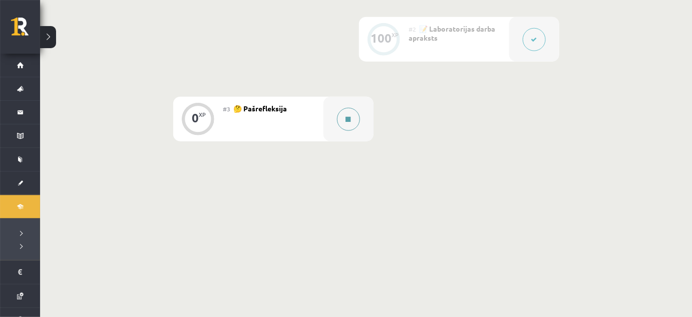
click at [343, 119] on button at bounding box center [348, 119] width 23 height 23
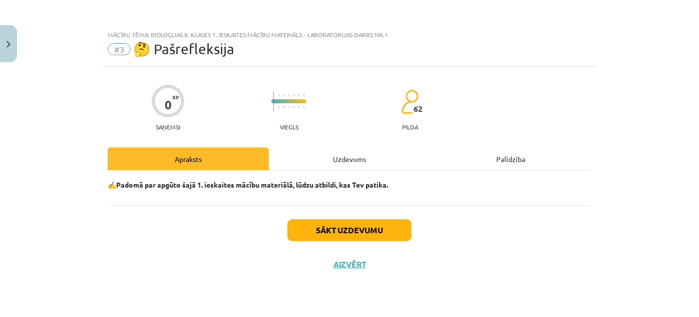
click at [374, 161] on div "Uzdevums" at bounding box center [349, 158] width 161 height 23
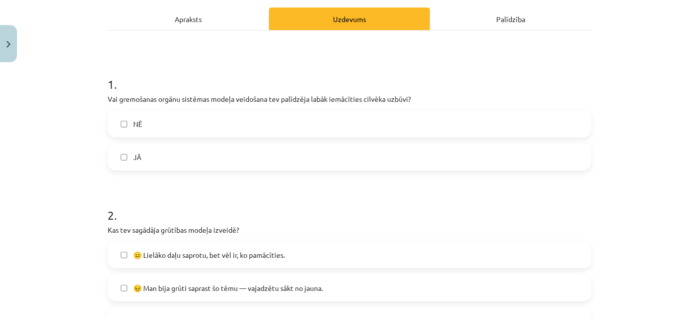
scroll to position [140, 0]
click at [333, 158] on label "JĀ" at bounding box center [350, 156] width 482 height 25
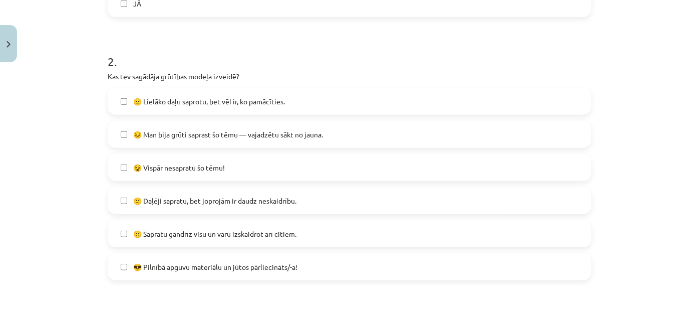
scroll to position [292, 0]
click at [208, 233] on span "🙂 Sapratu gandrīz visu un varu izskaidrot arī citiem." at bounding box center [214, 234] width 163 height 11
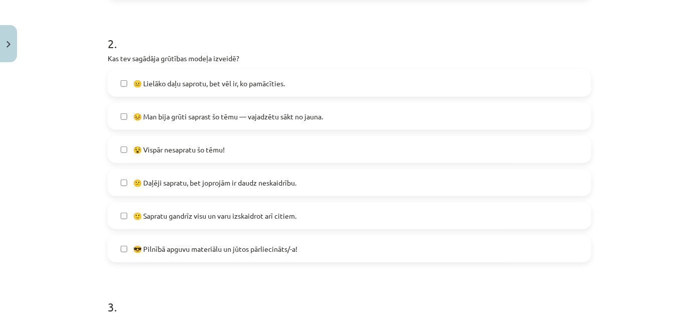
scroll to position [311, 0]
click at [204, 184] on span "😕 Daļēji sapratu, bet joprojām ir daudz neskaidrību." at bounding box center [214, 182] width 163 height 11
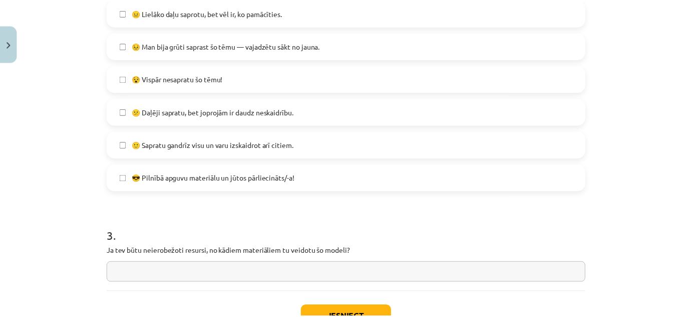
scroll to position [443, 0]
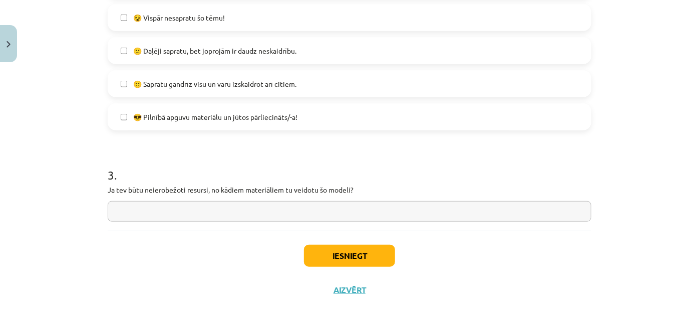
click at [205, 216] on input "text" at bounding box center [350, 211] width 484 height 21
click at [211, 81] on span "🙂 Sapratu gandrīz visu un varu izskaidrot arī citiem." at bounding box center [214, 84] width 163 height 11
click at [240, 216] on input "text" at bounding box center [350, 211] width 484 height 21
type input "******"
click at [310, 255] on button "Iesniegt" at bounding box center [349, 255] width 91 height 22
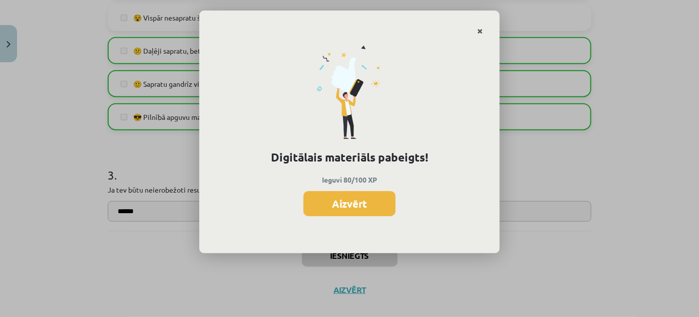
click at [485, 26] on link "Close" at bounding box center [480, 32] width 18 height 20
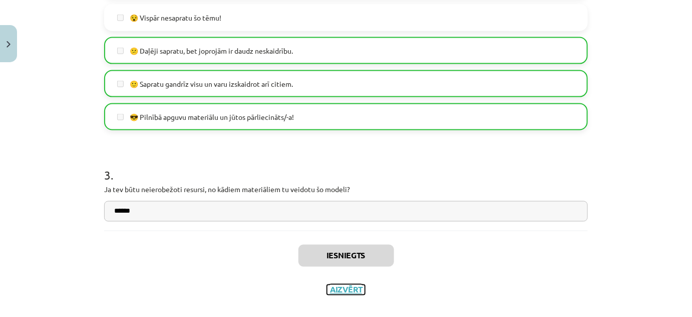
click at [341, 286] on button "Aizvērt" at bounding box center [346, 289] width 38 height 10
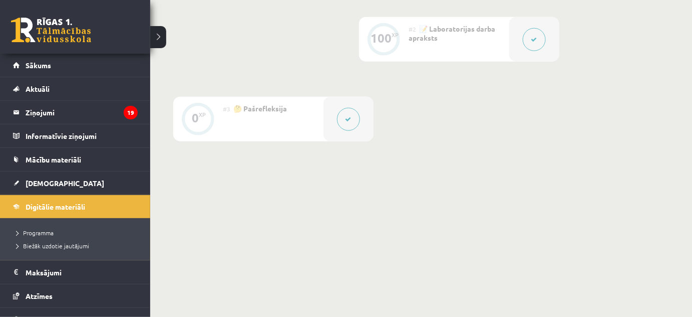
click at [15, 24] on link at bounding box center [51, 30] width 80 height 25
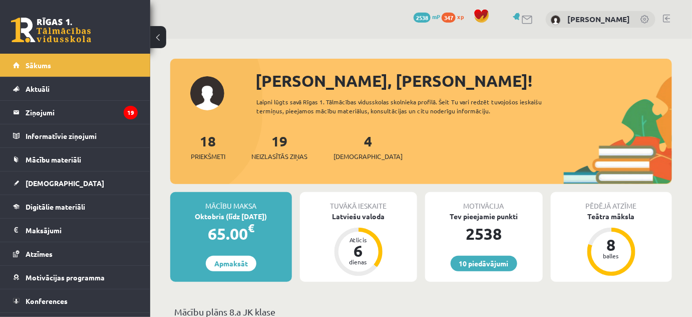
click at [454, 19] on span "347" at bounding box center [449, 18] width 14 height 10
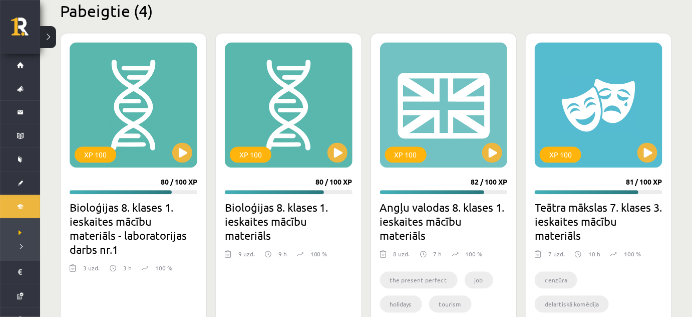
scroll to position [635, 0]
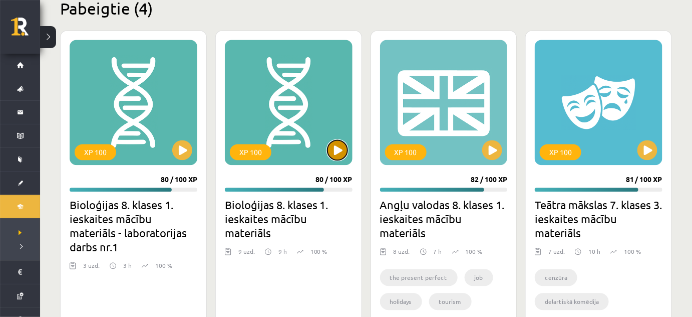
click at [338, 153] on button at bounding box center [338, 150] width 20 height 20
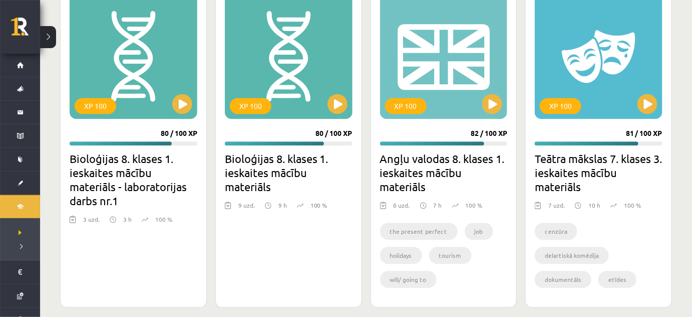
scroll to position [686, 0]
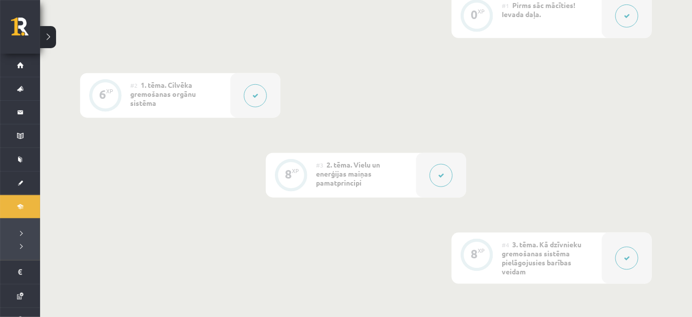
scroll to position [280, 0]
